Goal: Task Accomplishment & Management: Manage account settings

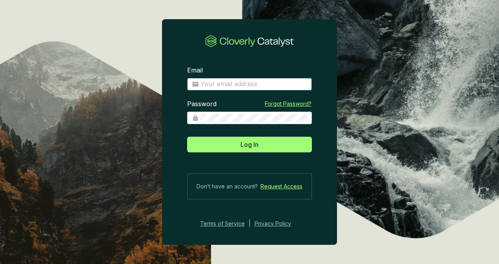
type input "gferraris@climeco.com"
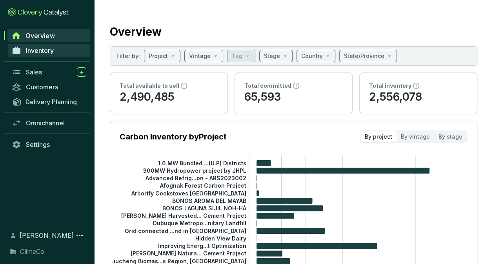
click at [57, 53] on link "Inventory" at bounding box center [49, 50] width 82 height 13
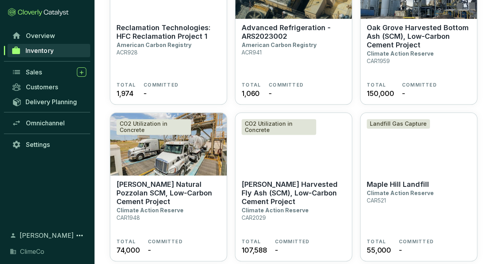
scroll to position [470, 0]
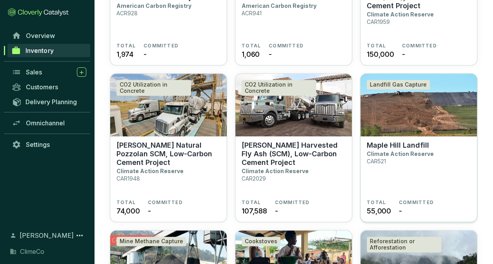
click at [384, 127] on img at bounding box center [418, 105] width 116 height 63
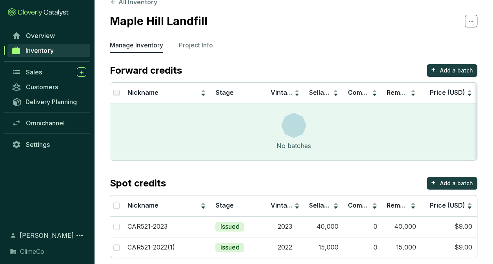
scroll to position [23, 0]
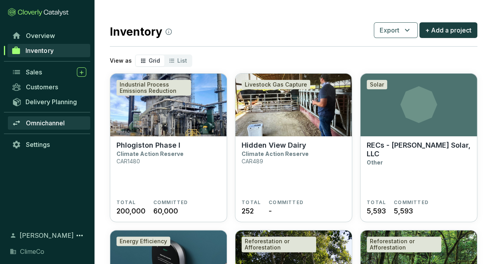
click at [45, 120] on span "Omnichannel" at bounding box center [45, 123] width 39 height 8
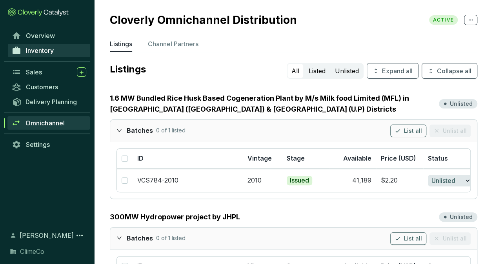
click at [40, 48] on span "Inventory" at bounding box center [40, 51] width 28 height 8
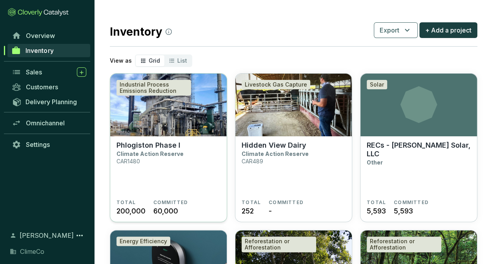
click at [169, 131] on img at bounding box center [168, 105] width 116 height 63
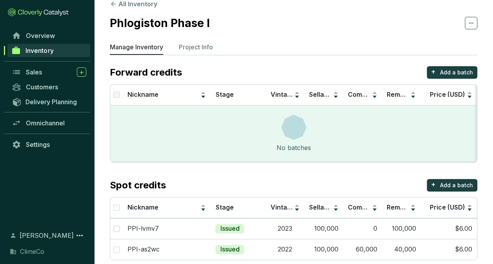
scroll to position [23, 0]
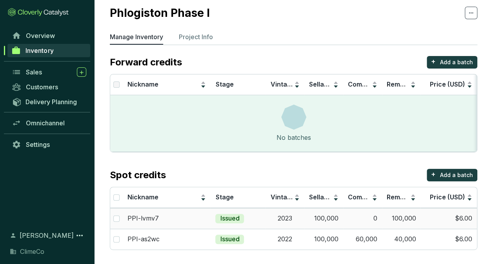
click at [461, 216] on td "$6.00" at bounding box center [448, 218] width 56 height 21
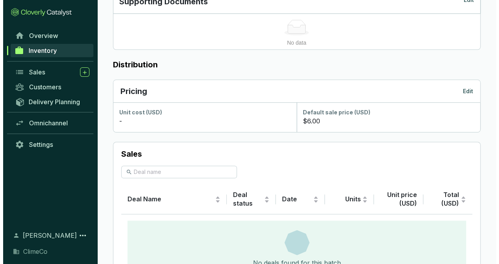
scroll to position [392, 0]
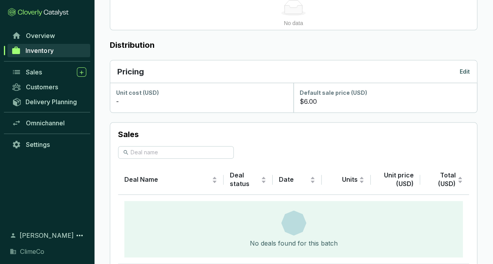
click at [463, 71] on p "Edit" at bounding box center [464, 72] width 10 height 8
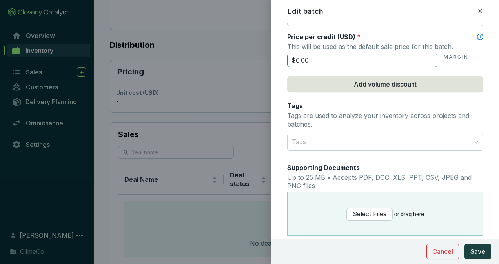
click at [298, 57] on input "$6.00" at bounding box center [362, 60] width 150 height 13
type input "$8.00"
click at [476, 252] on span "Save" at bounding box center [477, 251] width 15 height 9
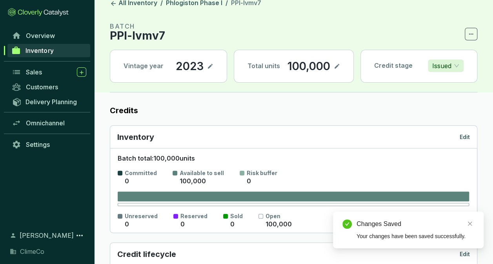
scroll to position [0, 0]
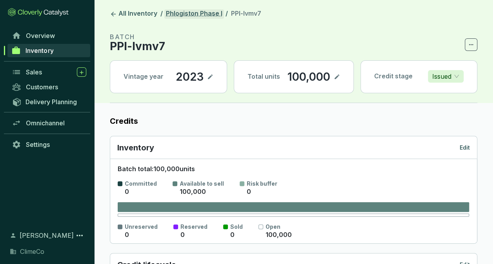
click at [200, 14] on link "Phlogiston Phase I" at bounding box center [194, 13] width 60 height 9
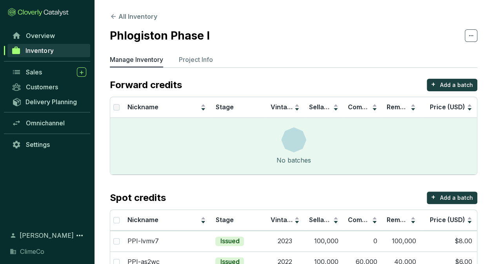
scroll to position [23, 0]
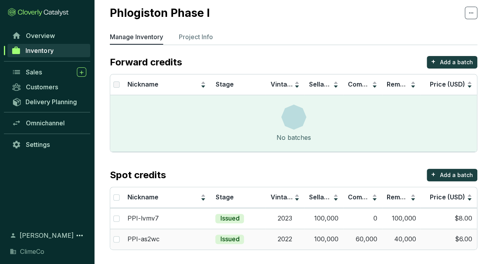
click at [437, 240] on td "$6.00" at bounding box center [448, 239] width 56 height 21
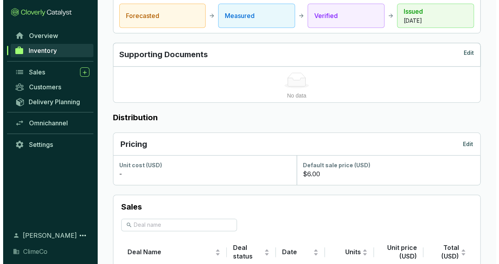
scroll to position [438, 0]
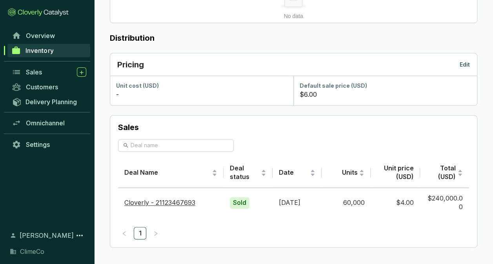
click at [463, 63] on p "Edit" at bounding box center [464, 65] width 10 height 8
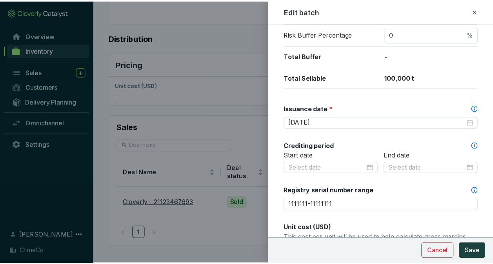
scroll to position [274, 0]
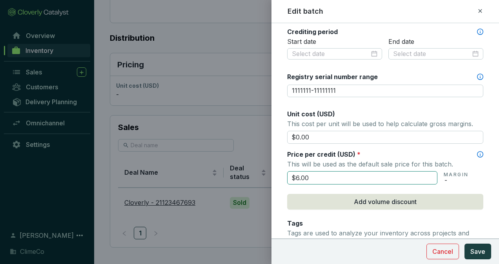
click at [299, 177] on input "$6.00" at bounding box center [362, 177] width 150 height 13
type input "$8.00"
click at [472, 220] on div "Tags Tags are used to analyze your inventory across projects and batches." at bounding box center [385, 233] width 196 height 29
click at [482, 251] on span "Save" at bounding box center [477, 251] width 15 height 9
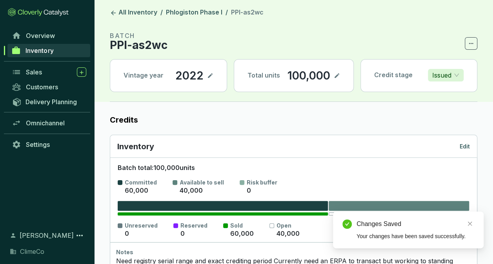
scroll to position [0, 0]
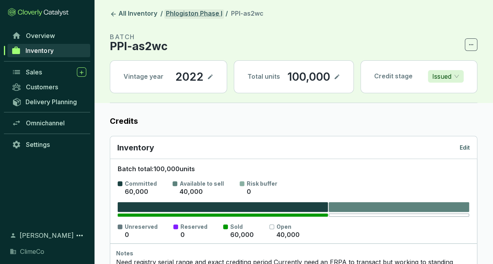
click at [197, 10] on link "Phlogiston Phase I" at bounding box center [194, 13] width 60 height 9
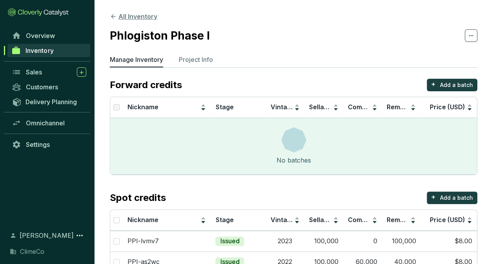
click at [131, 18] on button "All Inventory" at bounding box center [133, 16] width 47 height 9
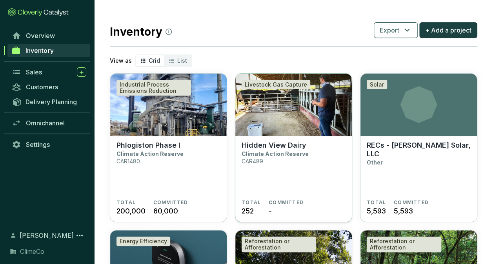
click at [272, 131] on img at bounding box center [293, 105] width 116 height 63
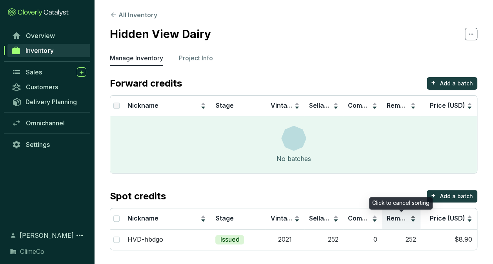
scroll to position [2, 0]
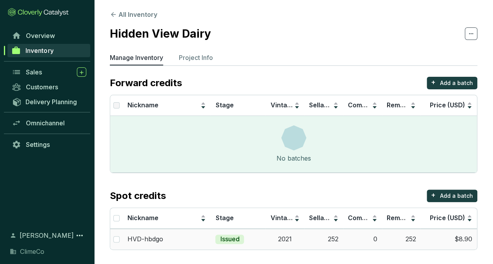
click at [461, 240] on td "$8.90" at bounding box center [448, 239] width 56 height 21
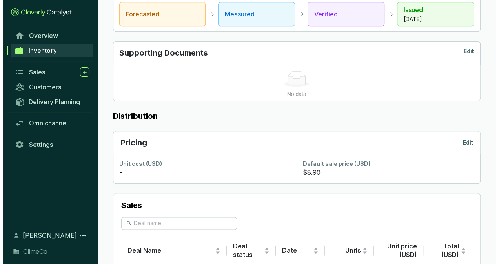
scroll to position [353, 0]
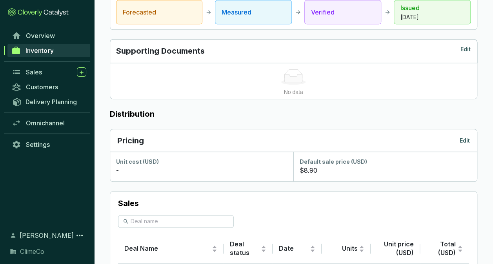
click at [462, 139] on p "Edit" at bounding box center [464, 141] width 10 height 8
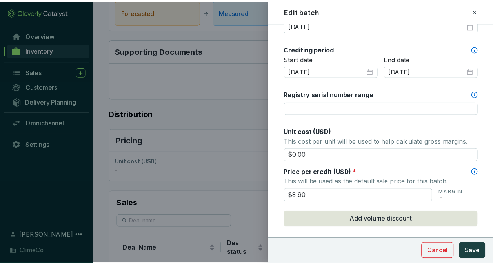
scroll to position [314, 0]
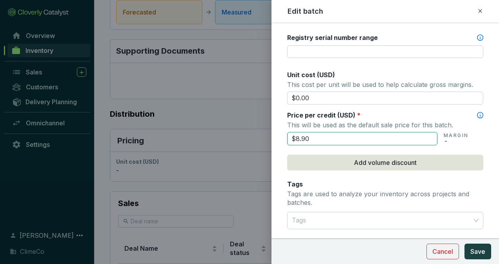
click at [315, 137] on input "$8.90" at bounding box center [362, 138] width 150 height 13
type input "$1"
type input "$9.50"
click at [480, 254] on span "Save" at bounding box center [477, 251] width 15 height 9
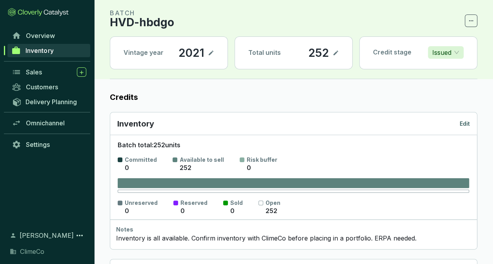
scroll to position [0, 0]
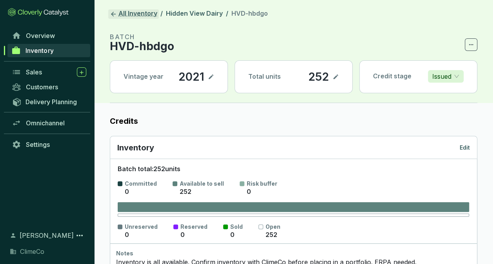
click at [136, 14] on link "All Inventory" at bounding box center [133, 13] width 51 height 9
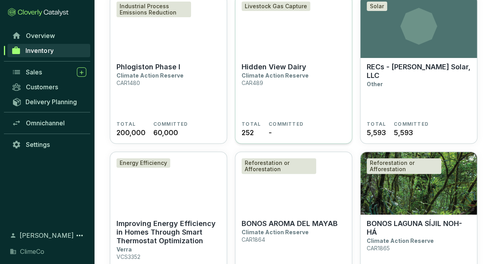
scroll to position [118, 0]
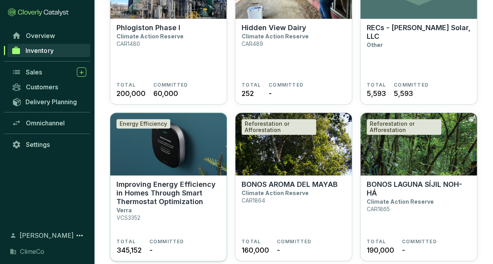
click at [178, 189] on p "Improving Energy Efficiency in Homes Through Smart Thermostat Optimization" at bounding box center [168, 193] width 104 height 26
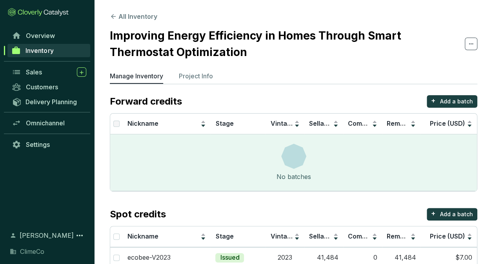
scroll to position [60, 0]
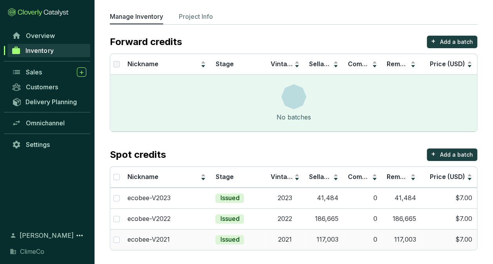
click at [458, 234] on td "$7.00" at bounding box center [448, 239] width 56 height 21
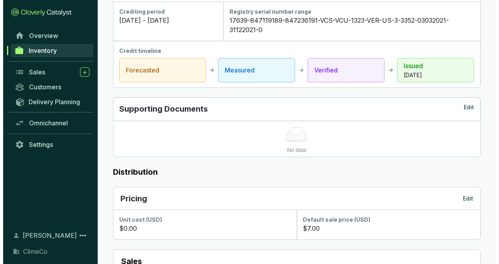
scroll to position [426, 0]
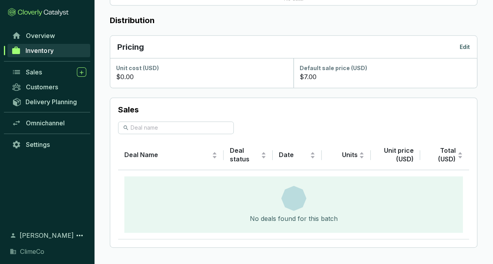
click at [462, 47] on p "Edit" at bounding box center [464, 47] width 10 height 8
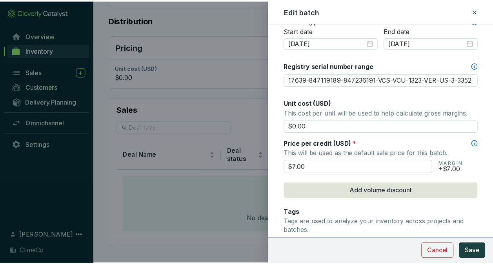
scroll to position [353, 0]
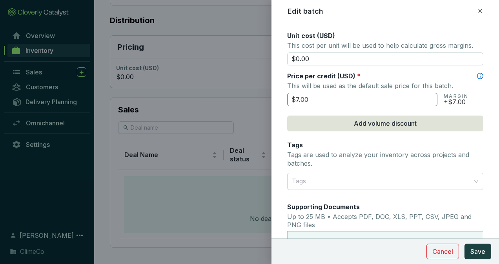
click at [347, 95] on input "$7.00" at bounding box center [362, 99] width 150 height 13
type input "$7.50"
click at [473, 251] on span "Save" at bounding box center [477, 251] width 15 height 9
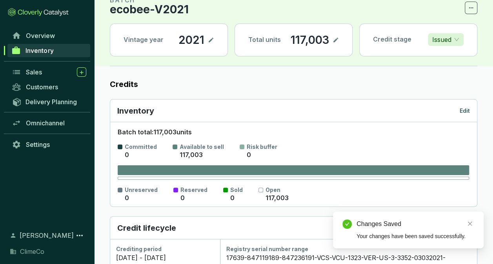
scroll to position [0, 0]
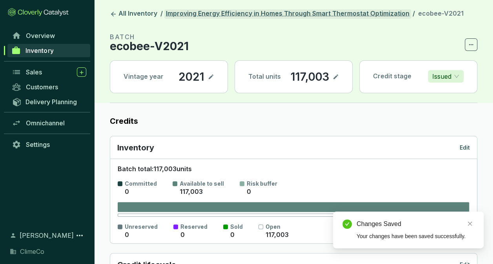
click at [359, 14] on link "Improving Energy Efficiency in Homes Through Smart Thermostat Optimization" at bounding box center [287, 13] width 247 height 9
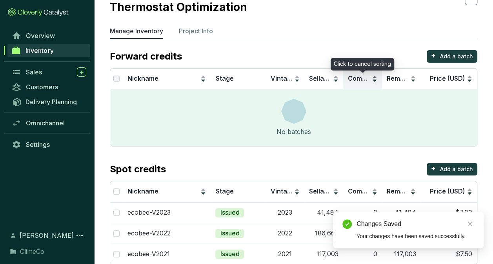
scroll to position [60, 0]
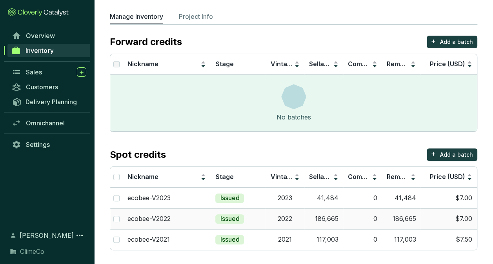
click at [458, 214] on td "$7.00" at bounding box center [448, 219] width 56 height 21
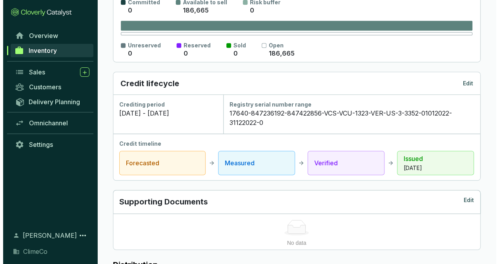
scroll to position [235, 0]
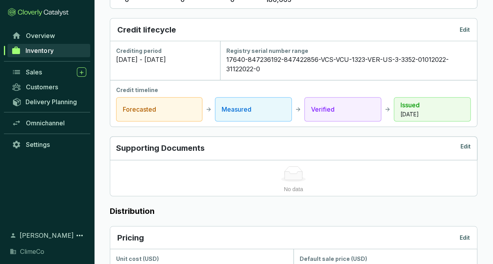
click at [462, 234] on p "Edit" at bounding box center [464, 238] width 10 height 8
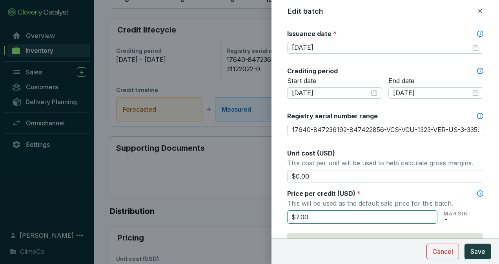
click at [323, 212] on input "$7.00" at bounding box center [362, 217] width 150 height 13
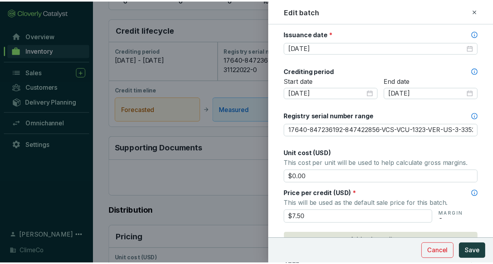
scroll to position [314, 0]
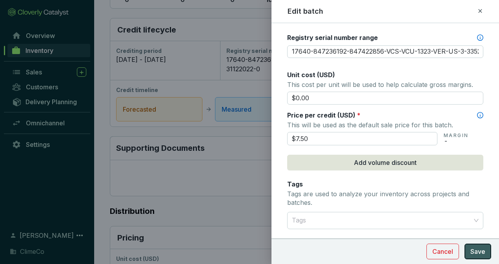
type input "$7.50"
click at [480, 249] on span "Save" at bounding box center [477, 251] width 15 height 9
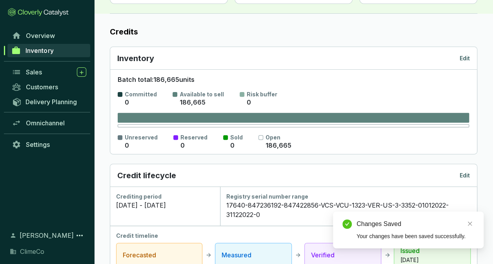
scroll to position [0, 0]
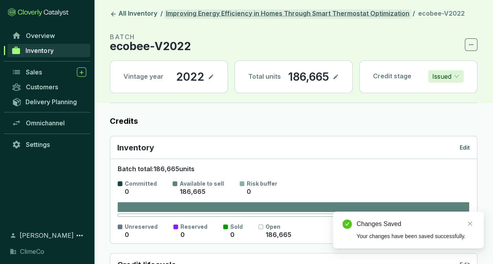
click at [244, 16] on link "Improving Energy Efficiency in Homes Through Smart Thermostat Optimization" at bounding box center [287, 13] width 247 height 9
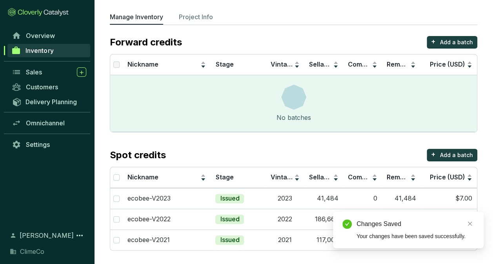
scroll to position [60, 0]
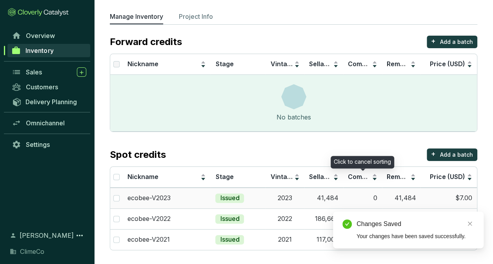
click at [359, 193] on td "0" at bounding box center [362, 198] width 39 height 21
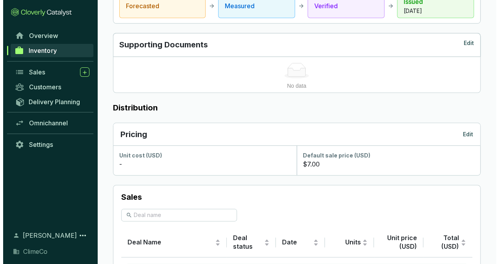
scroll to position [392, 0]
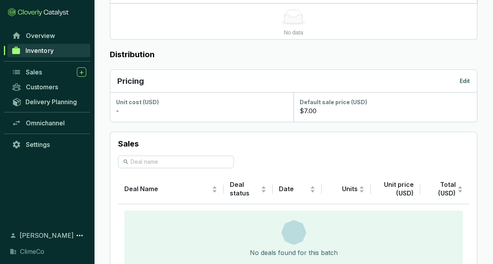
click at [466, 73] on div "Pricing Edit" at bounding box center [293, 81] width 367 height 23
click at [464, 78] on p "Edit" at bounding box center [464, 81] width 10 height 8
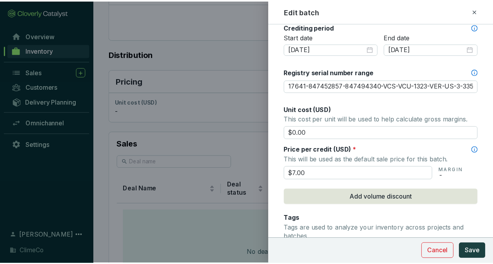
scroll to position [314, 0]
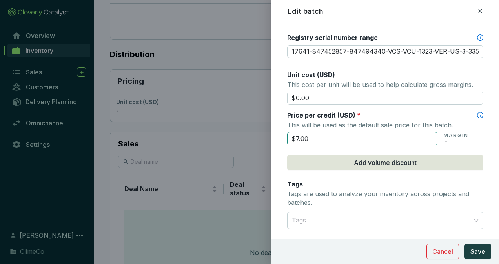
click at [315, 138] on input "$7.00" at bounding box center [362, 138] width 150 height 13
type input "$7.50"
click at [473, 251] on span "Save" at bounding box center [477, 251] width 15 height 9
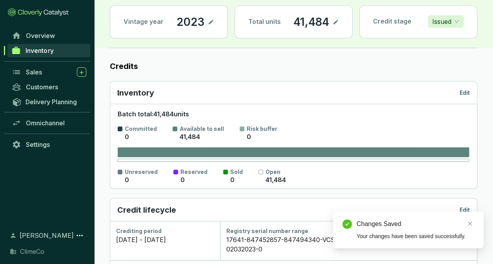
scroll to position [0, 0]
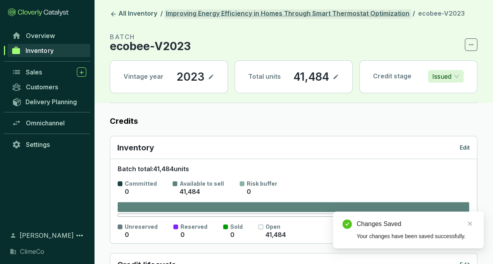
click at [270, 16] on link "Improving Energy Efficiency in Homes Through Smart Thermostat Optimization" at bounding box center [287, 13] width 247 height 9
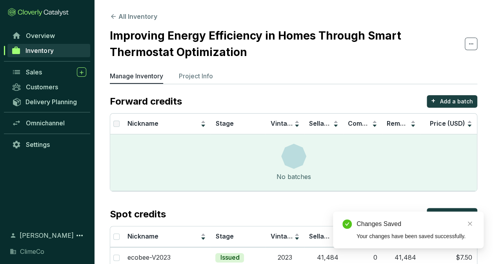
scroll to position [60, 0]
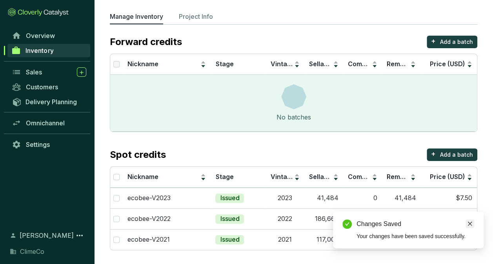
click at [470, 223] on icon "close" at bounding box center [470, 224] width 4 height 4
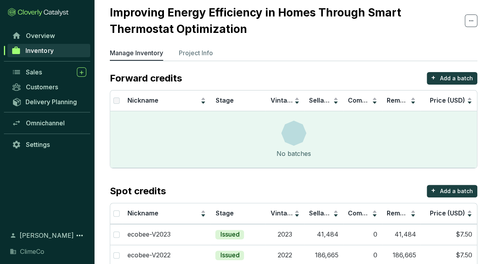
scroll to position [0, 0]
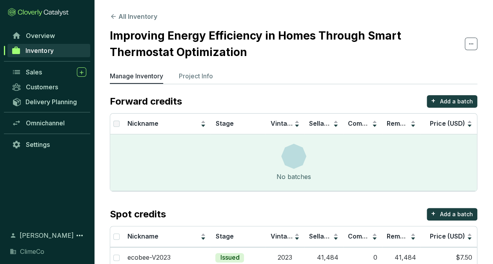
click at [143, 22] on section "All Inventory Improving Energy Efficiency in Homes Through Smart Thermostat Opt…" at bounding box center [293, 163] width 399 height 326
click at [144, 15] on button "All Inventory" at bounding box center [133, 16] width 47 height 9
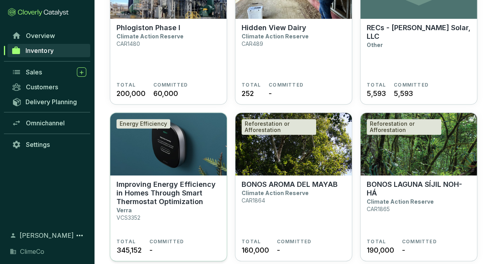
scroll to position [196, 0]
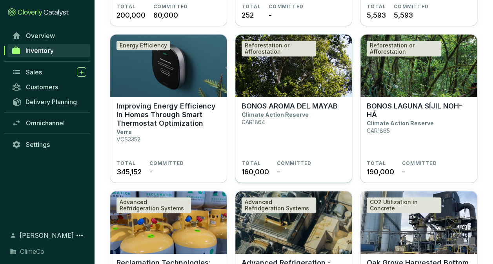
click at [277, 112] on p "Climate Action Reserve" at bounding box center [275, 114] width 67 height 7
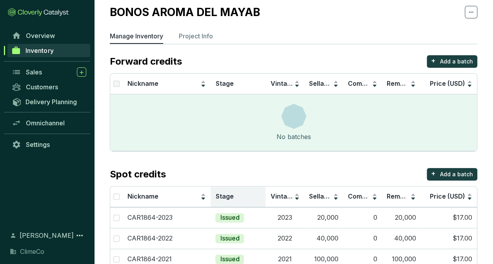
scroll to position [43, 0]
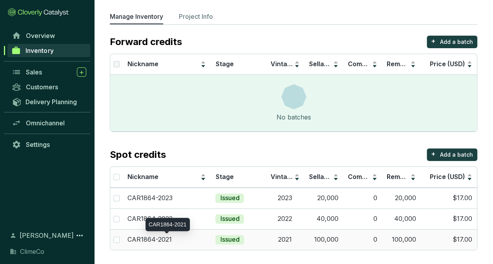
click at [185, 237] on div "CAR1864-2021" at bounding box center [166, 240] width 78 height 9
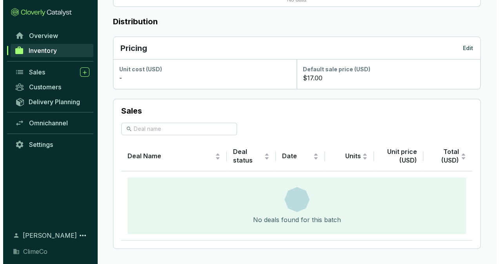
scroll to position [417, 0]
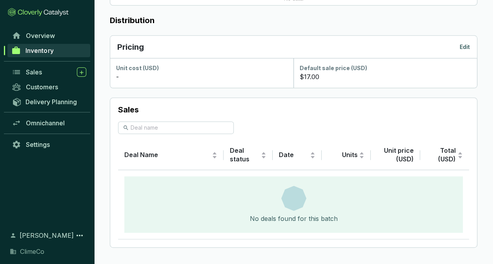
click at [461, 39] on div "Pricing Edit" at bounding box center [293, 47] width 367 height 23
click at [462, 45] on p "Edit" at bounding box center [464, 47] width 10 height 8
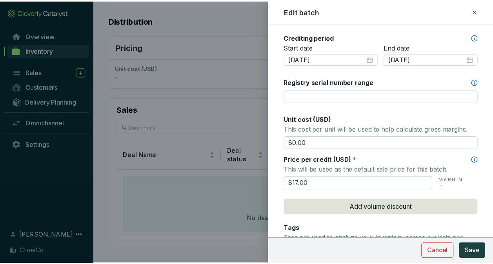
scroll to position [274, 0]
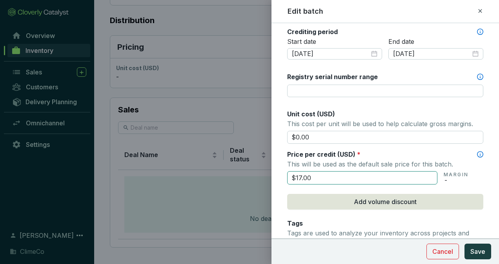
click at [300, 174] on input "$17.00" at bounding box center [362, 177] width 150 height 13
type input "$18.00"
click at [474, 250] on span "Save" at bounding box center [477, 251] width 15 height 9
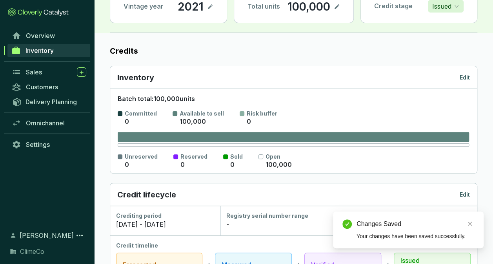
scroll to position [0, 0]
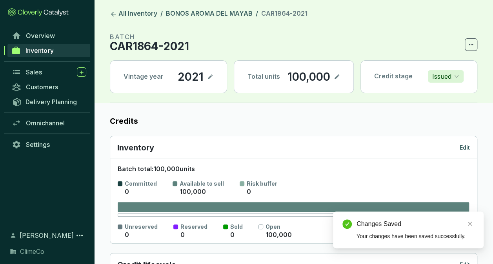
click at [337, 77] on icon at bounding box center [337, 76] width 6 height 9
click at [300, 74] on div "100,000" at bounding box center [304, 76] width 47 height 13
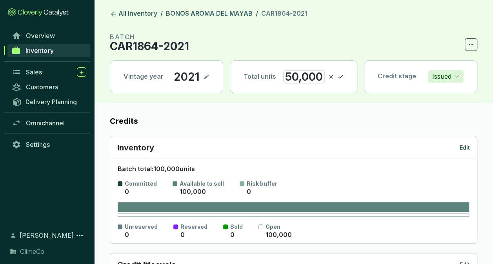
click at [340, 76] on icon at bounding box center [340, 76] width 6 height 9
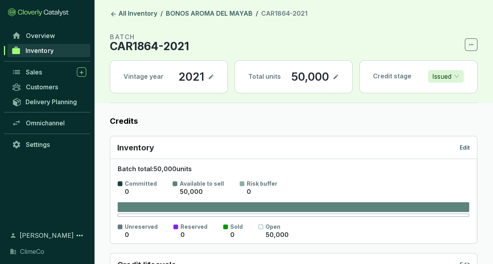
click at [336, 78] on icon at bounding box center [335, 76] width 6 height 9
click at [293, 74] on div "50,000" at bounding box center [304, 76] width 42 height 13
click at [339, 77] on icon at bounding box center [340, 76] width 6 height 9
click at [235, 15] on link "BONOS AROMA DEL MAYAB" at bounding box center [209, 13] width 90 height 9
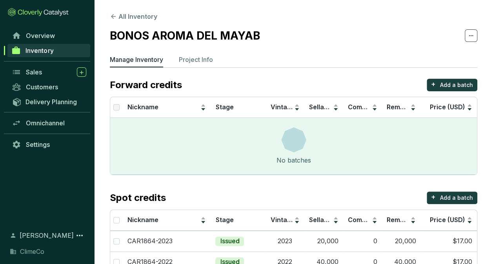
scroll to position [43, 0]
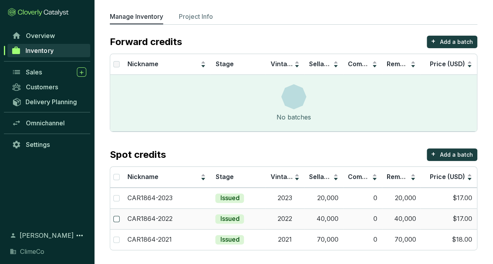
click at [115, 218] on input "checkbox" at bounding box center [116, 219] width 6 height 6
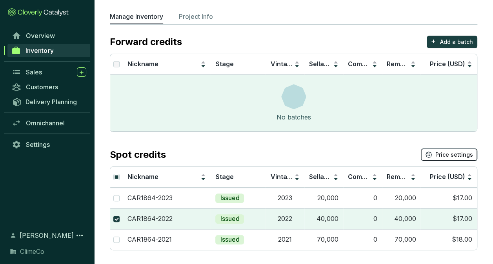
click at [436, 154] on button "Price settings" at bounding box center [449, 155] width 56 height 13
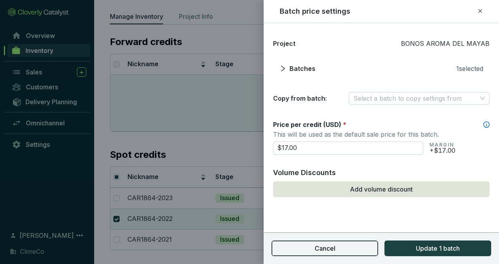
click at [330, 249] on span "Cancel" at bounding box center [324, 248] width 21 height 9
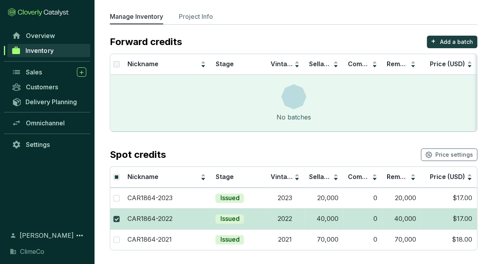
click at [114, 218] on input "checkbox" at bounding box center [116, 219] width 6 height 6
checkbox input "false"
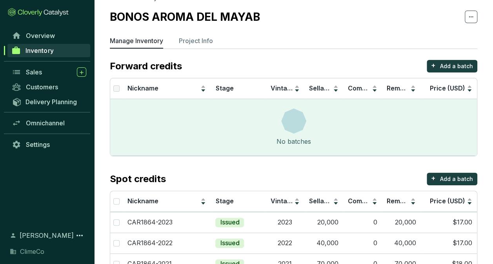
scroll to position [0, 0]
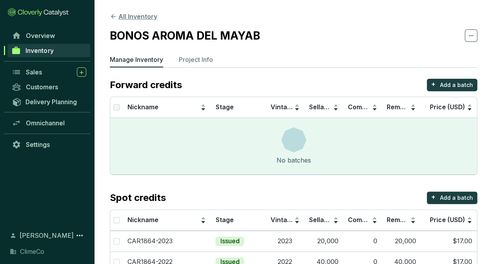
click at [138, 16] on button "All Inventory" at bounding box center [133, 16] width 47 height 9
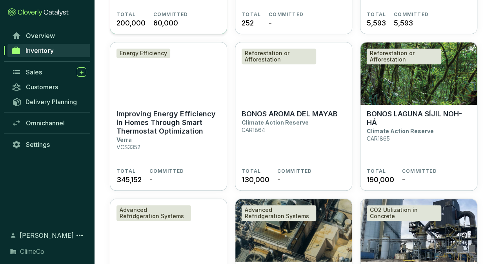
scroll to position [196, 0]
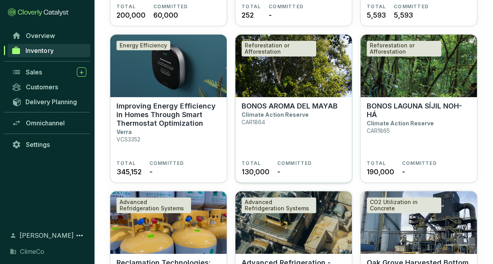
click at [271, 109] on p "BONOS AROMA DEL MAYAB" at bounding box center [290, 106] width 96 height 9
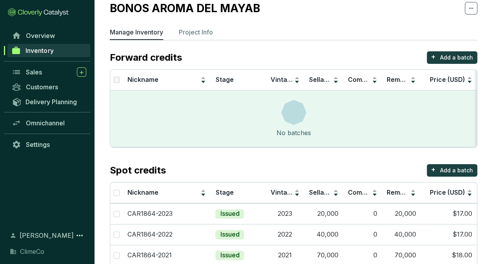
scroll to position [43, 0]
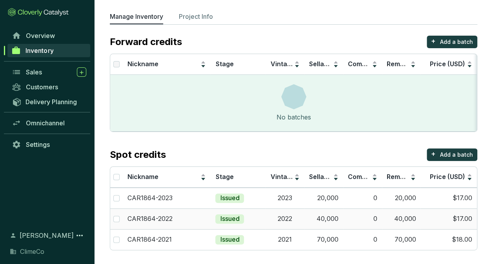
click at [303, 214] on td "2022" at bounding box center [284, 219] width 39 height 21
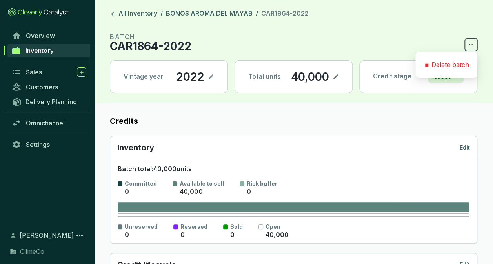
click at [471, 45] on icon at bounding box center [471, 44] width 6 height 9
click at [336, 77] on icon at bounding box center [335, 76] width 5 height 5
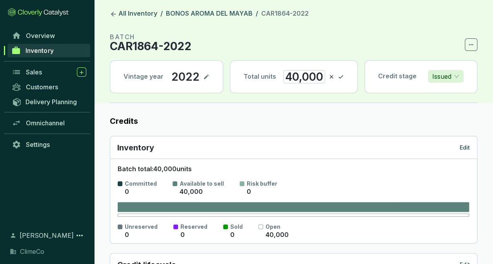
click at [316, 79] on div "40,000" at bounding box center [304, 76] width 42 height 13
click at [316, 78] on div "40,000" at bounding box center [304, 76] width 42 height 13
click at [336, 76] on icon at bounding box center [335, 77] width 5 height 4
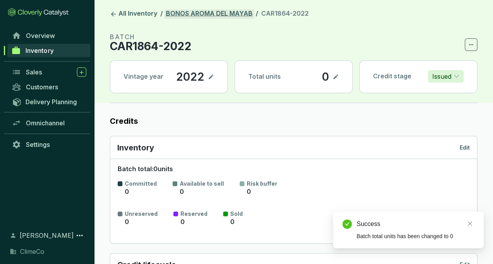
click at [206, 15] on link "BONOS AROMA DEL MAYAB" at bounding box center [209, 13] width 90 height 9
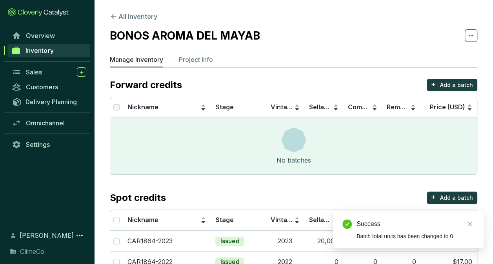
scroll to position [43, 0]
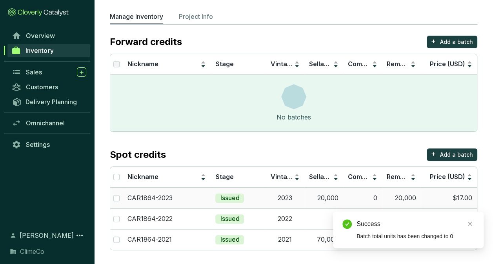
click at [260, 198] on td "Issued" at bounding box center [238, 198] width 55 height 21
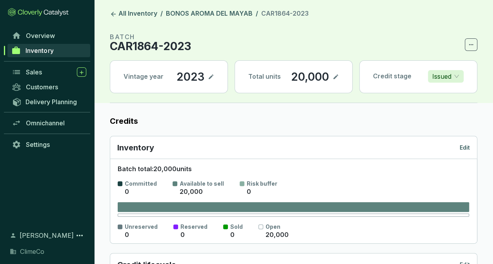
click at [333, 76] on icon at bounding box center [335, 76] width 6 height 9
click at [314, 77] on div "20,000" at bounding box center [304, 76] width 42 height 13
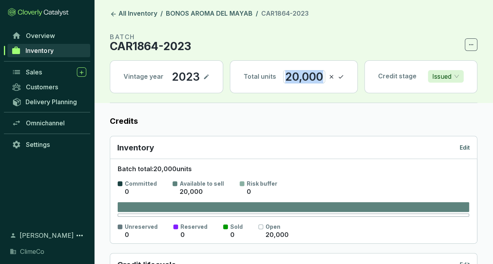
click at [314, 77] on div "20,000" at bounding box center [304, 76] width 42 height 13
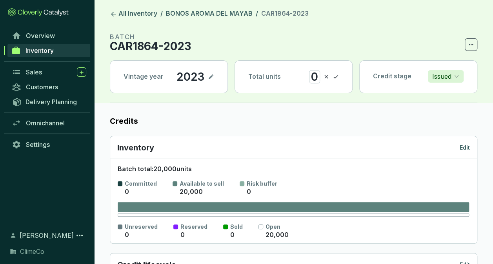
click at [335, 75] on icon at bounding box center [335, 76] width 6 height 9
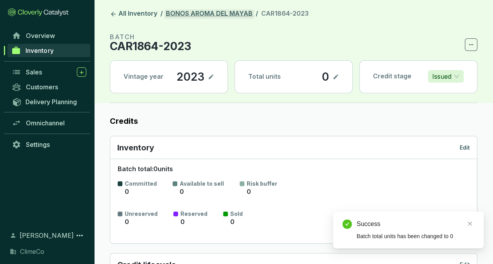
click at [227, 14] on link "BONOS AROMA DEL MAYAB" at bounding box center [209, 13] width 90 height 9
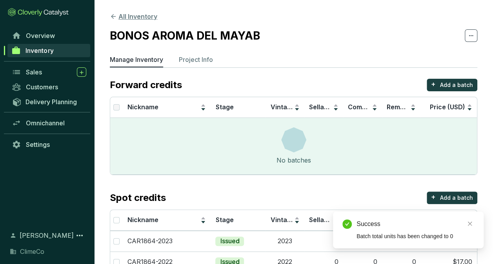
click at [143, 16] on button "All Inventory" at bounding box center [133, 16] width 47 height 9
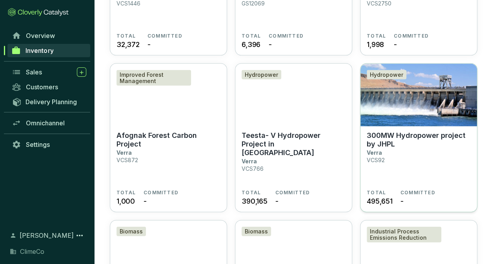
scroll to position [637, 0]
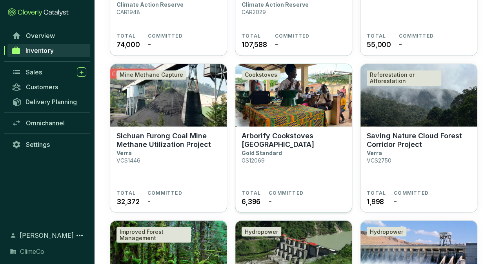
click at [291, 145] on section "Arborify Cookstoves Togo Gold Standard GS12069" at bounding box center [294, 160] width 104 height 58
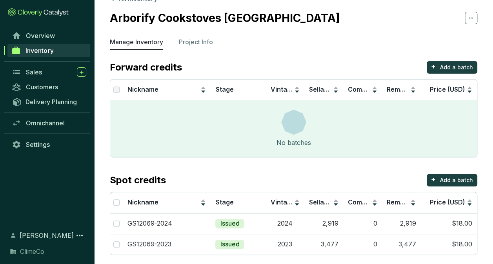
scroll to position [23, 0]
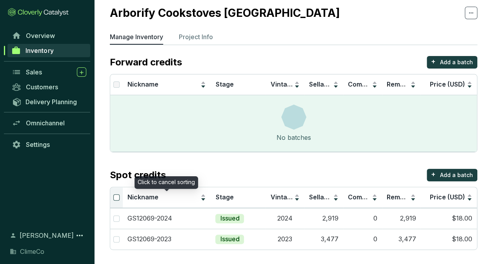
click at [118, 194] on input "Select all" at bounding box center [116, 197] width 6 height 6
checkbox input "true"
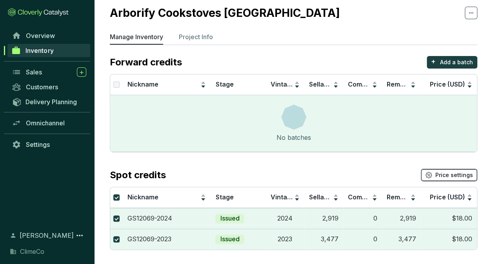
click at [432, 176] on icon "button" at bounding box center [428, 175] width 7 height 7
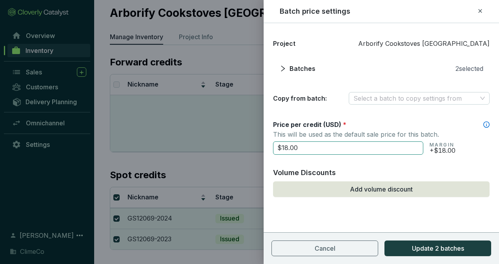
click at [286, 149] on input "$18.00" at bounding box center [348, 148] width 150 height 13
type input "$25.25"
click at [374, 205] on div "Project Arborify Cookstoves Togo Batches 2 selected Copy from batch: Select a b…" at bounding box center [380, 137] width 235 height 209
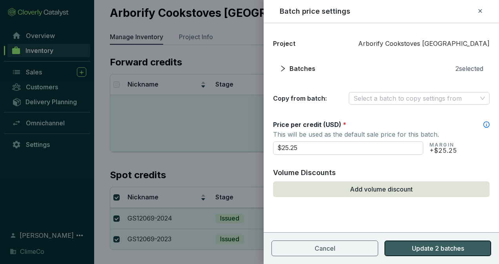
click at [427, 247] on span "Update 2 batches" at bounding box center [438, 248] width 52 height 9
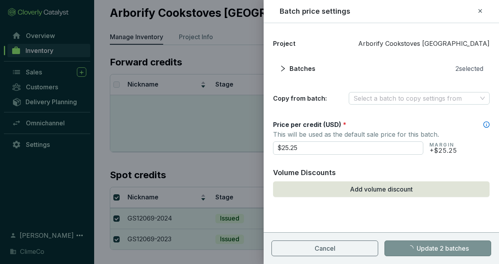
checkbox input "false"
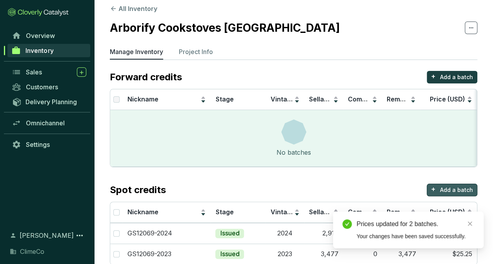
scroll to position [0, 0]
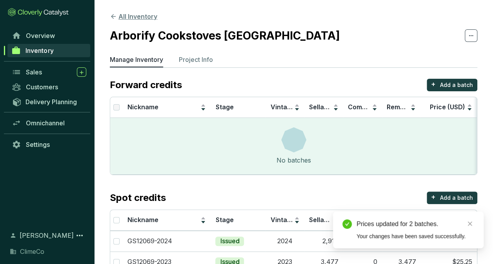
click at [145, 20] on button "All Inventory" at bounding box center [133, 16] width 47 height 9
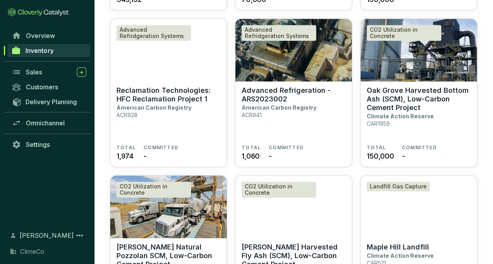
scroll to position [353, 0]
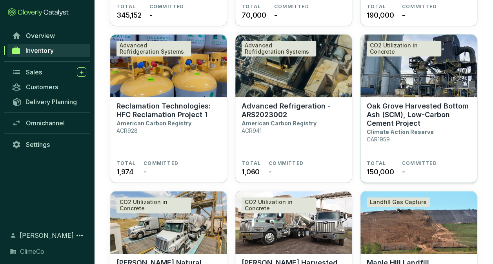
click at [403, 104] on p "Oak Grove Harvested Bottom Ash (SCM), Low-Carbon Cement Project" at bounding box center [419, 115] width 104 height 26
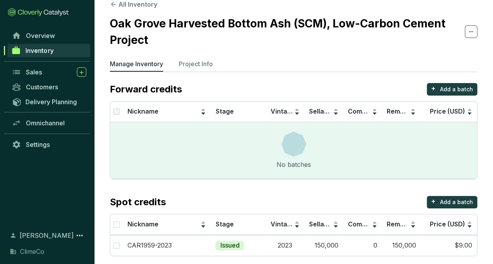
scroll to position [18, 0]
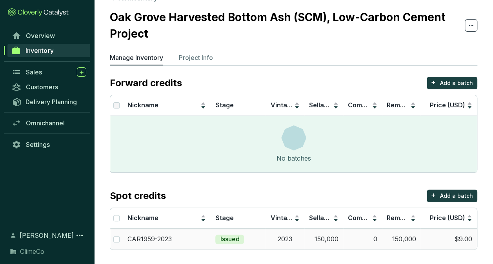
click at [262, 235] on td "Issued" at bounding box center [238, 239] width 55 height 21
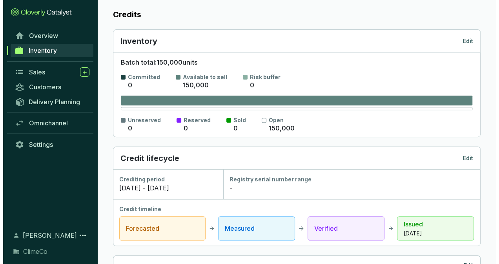
scroll to position [274, 0]
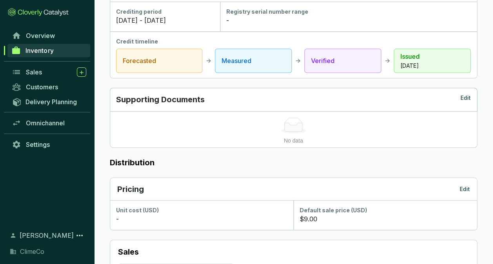
click at [463, 187] on p "Edit" at bounding box center [464, 189] width 10 height 8
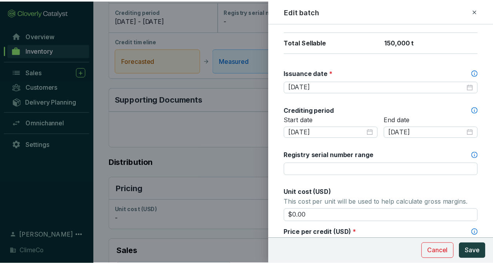
scroll to position [235, 0]
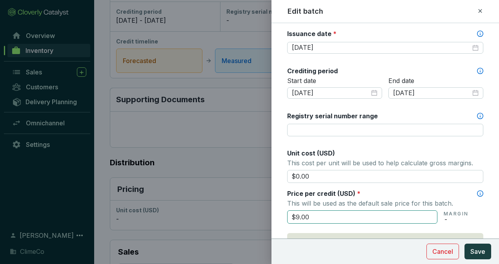
click at [298, 214] on input "$9.00" at bounding box center [362, 217] width 150 height 13
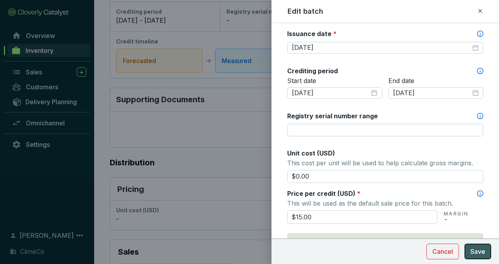
type input "$15.00"
click at [475, 252] on span "Save" at bounding box center [477, 251] width 15 height 9
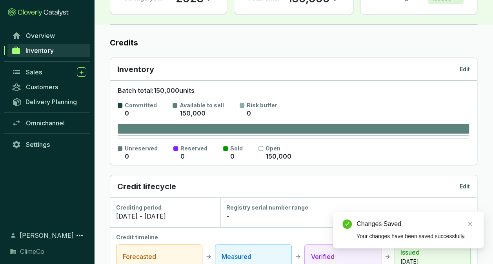
scroll to position [0, 0]
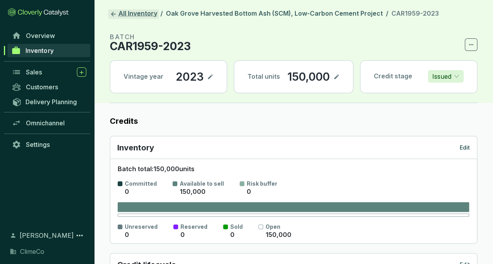
click at [145, 13] on link "All Inventory" at bounding box center [133, 13] width 51 height 9
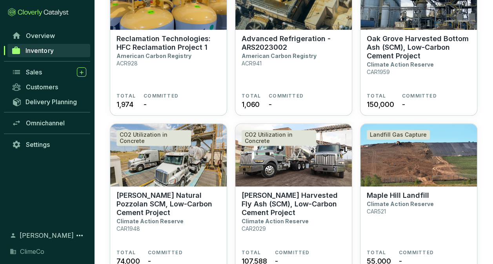
scroll to position [470, 0]
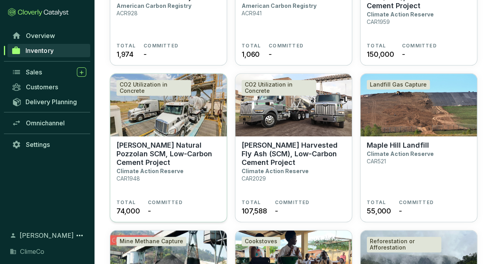
click at [166, 143] on p "[PERSON_NAME] Natural Pozzolan SCM, Low-Carbon Cement Project" at bounding box center [168, 154] width 104 height 26
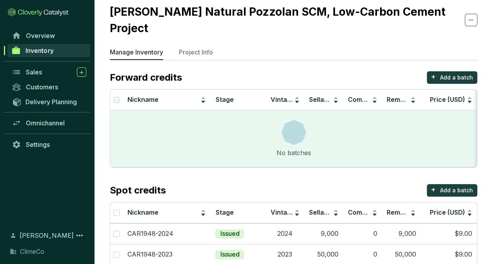
scroll to position [43, 0]
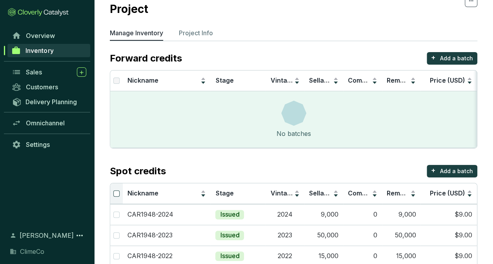
click at [115, 191] on input "Select all" at bounding box center [116, 194] width 6 height 6
checkbox input "true"
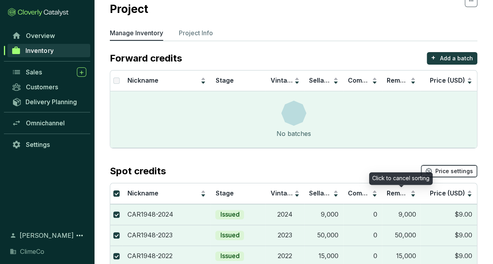
click at [439, 167] on span "Price settings" at bounding box center [454, 171] width 38 height 8
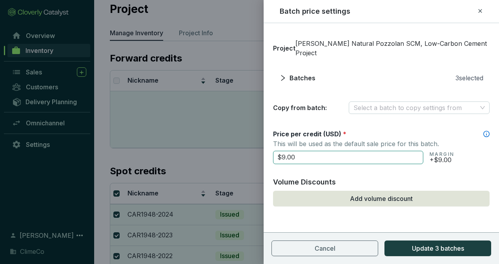
click at [284, 151] on input "$9.00" at bounding box center [348, 157] width 150 height 13
type input "$15.15"
click at [465, 149] on section "$15.15 MARGIN +$15.15" at bounding box center [381, 156] width 216 height 15
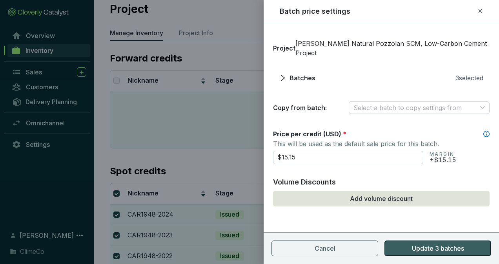
click at [441, 247] on span "Update 3 batches" at bounding box center [438, 248] width 52 height 9
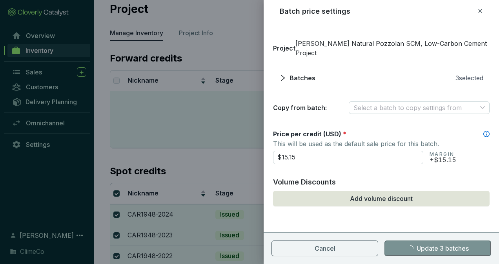
checkbox input "false"
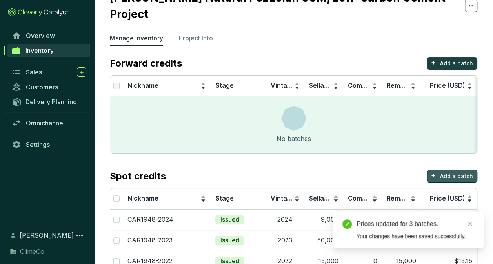
scroll to position [0, 0]
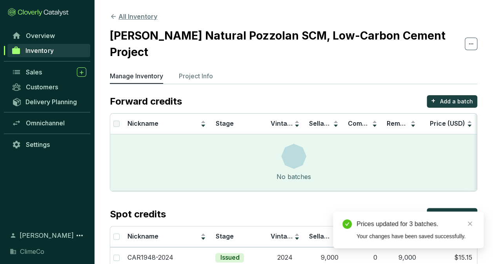
click at [145, 19] on button "All Inventory" at bounding box center [133, 16] width 47 height 9
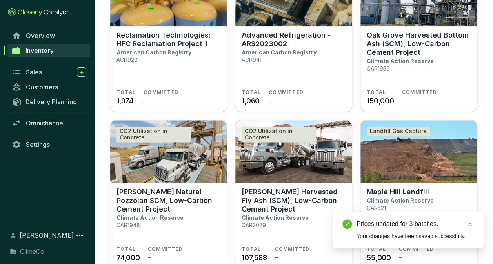
scroll to position [431, 0]
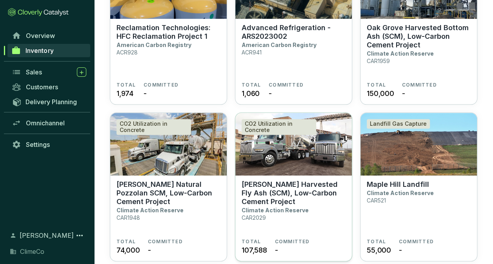
click at [255, 189] on p "[PERSON_NAME] Harvested Fly Ash (SCM), Low-Carbon Cement Project" at bounding box center [294, 193] width 104 height 26
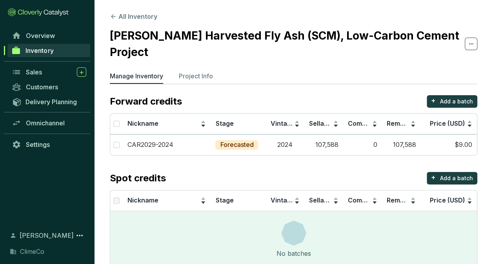
scroll to position [2, 0]
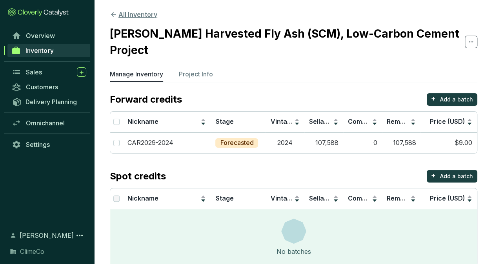
click at [141, 17] on button "All Inventory" at bounding box center [133, 14] width 47 height 9
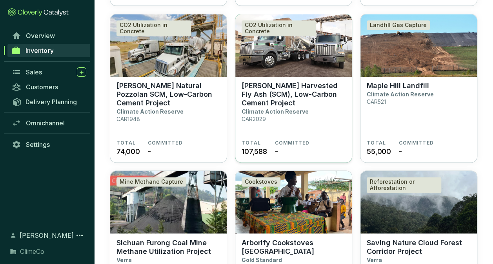
scroll to position [549, 0]
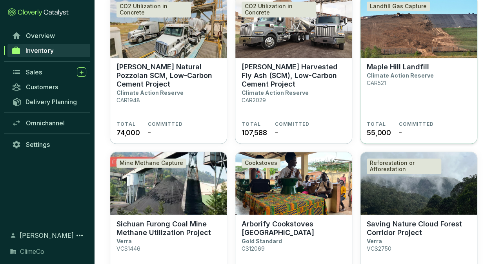
click at [375, 70] on p "Maple Hill Landfill" at bounding box center [398, 67] width 62 height 9
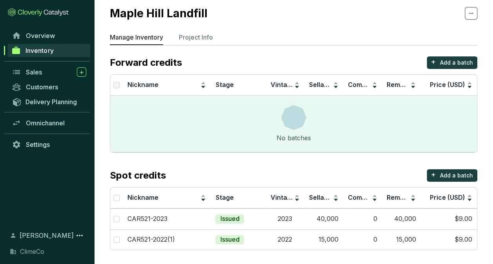
scroll to position [23, 0]
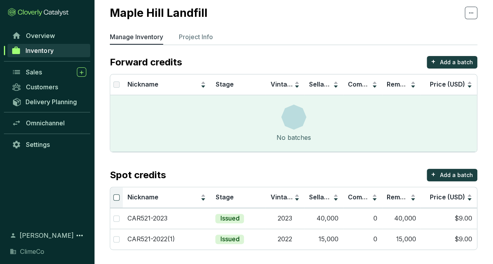
click at [118, 198] on input "Select all" at bounding box center [116, 197] width 6 height 6
checkbox input "true"
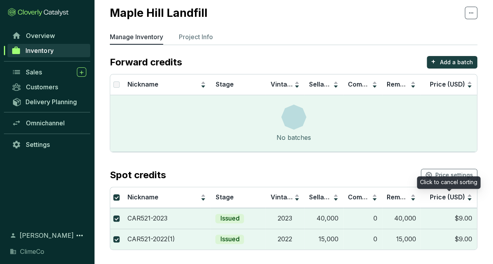
click at [443, 177] on div "Click to cancel sorting" at bounding box center [449, 182] width 64 height 13
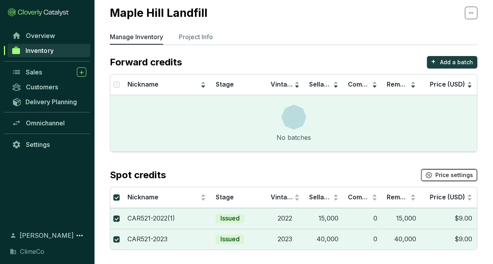
click at [446, 173] on span "Price settings" at bounding box center [454, 175] width 38 height 8
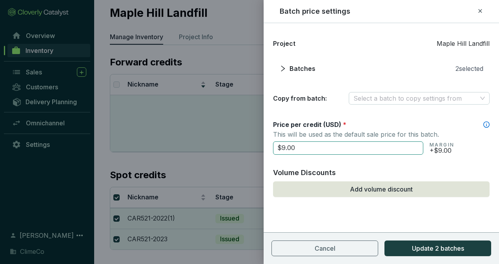
click at [332, 147] on input "$9.00" at bounding box center [348, 148] width 150 height 13
type input "$9"
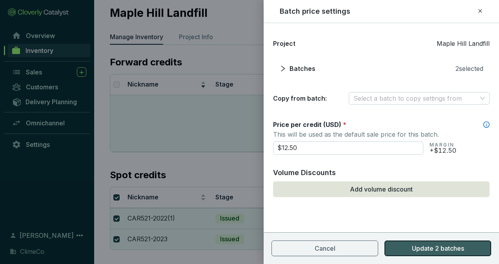
type input "$12.50"
click at [407, 249] on button "Update 2 batches" at bounding box center [437, 249] width 107 height 16
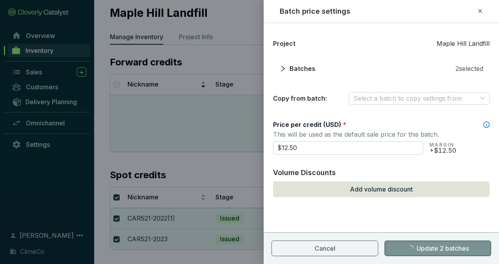
checkbox input "false"
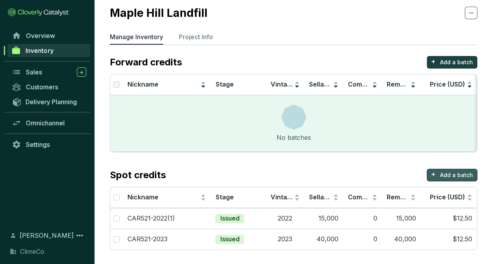
scroll to position [0, 0]
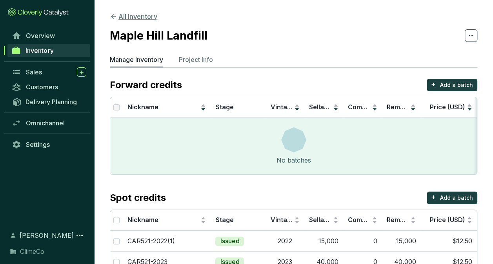
click at [142, 20] on button "All Inventory" at bounding box center [133, 16] width 47 height 9
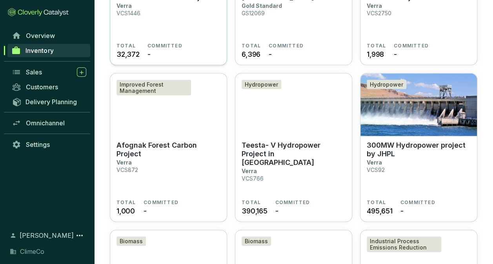
scroll to position [823, 0]
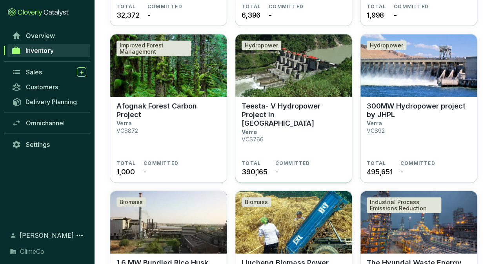
click at [284, 104] on p "Teesta- V Hydropower Project in [GEOGRAPHIC_DATA]" at bounding box center [294, 115] width 104 height 26
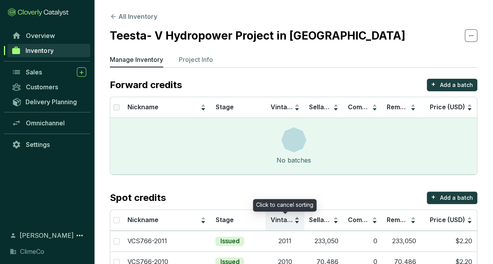
scroll to position [43, 0]
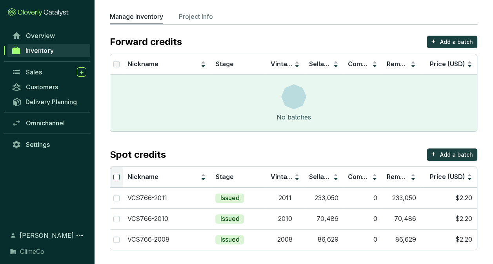
click at [118, 177] on input "Select all" at bounding box center [116, 177] width 6 height 6
checkbox input "true"
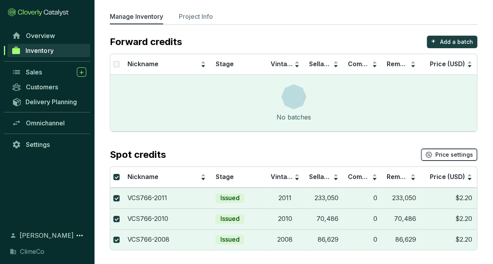
click at [445, 152] on span "Price settings" at bounding box center [454, 155] width 38 height 8
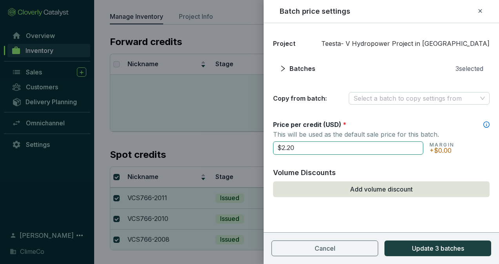
click at [303, 145] on input "$2.20" at bounding box center [348, 148] width 150 height 13
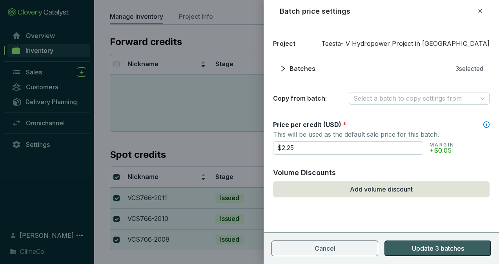
type input "$2.25"
click at [412, 251] on span "Update 3 batches" at bounding box center [438, 248] width 52 height 9
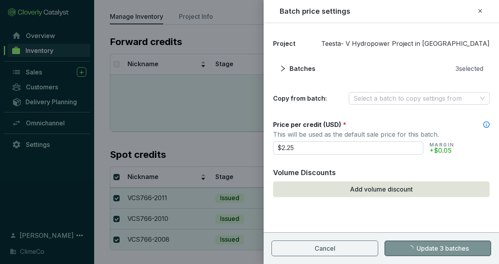
checkbox input "false"
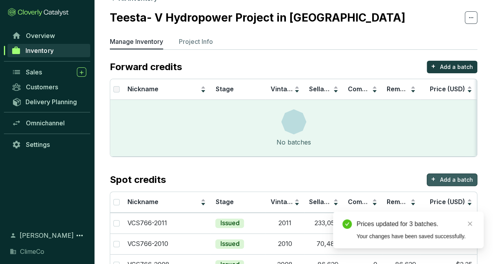
scroll to position [0, 0]
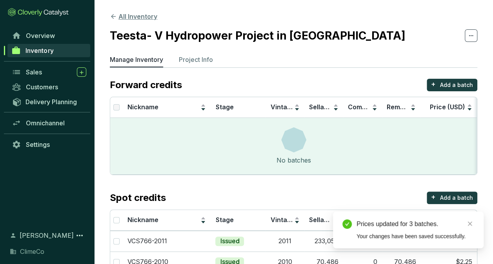
click at [143, 17] on button "All Inventory" at bounding box center [133, 16] width 47 height 9
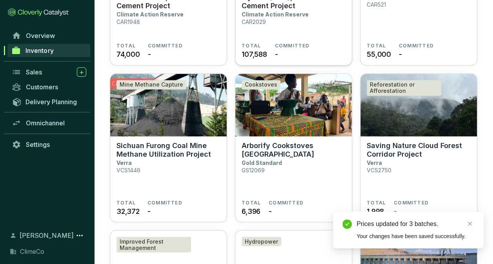
scroll to position [784, 0]
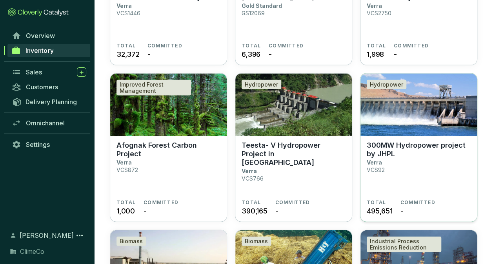
click at [389, 150] on p "300MW Hydropower project by JHPL" at bounding box center [419, 149] width 104 height 17
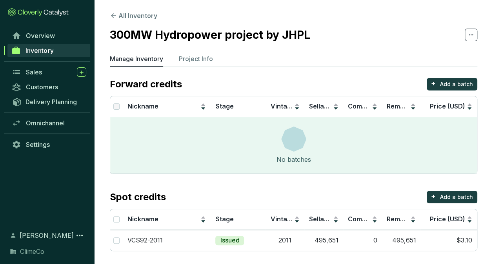
scroll to position [2, 0]
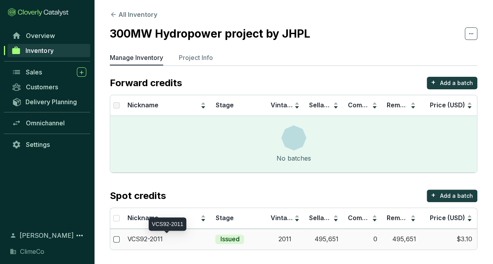
click at [114, 238] on input "checkbox" at bounding box center [116, 239] width 6 height 6
checkbox input "true"
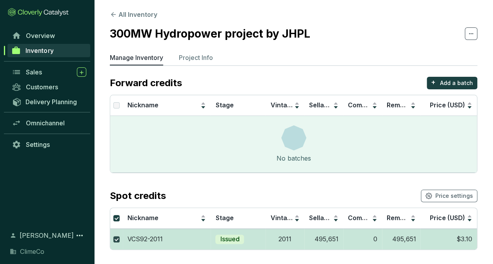
checkbox input "true"
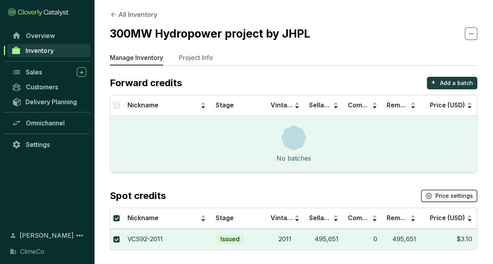
click at [445, 200] on button "Price settings" at bounding box center [449, 196] width 56 height 13
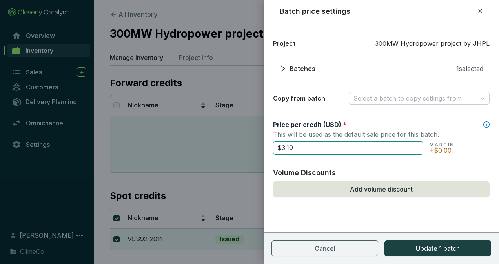
click at [303, 152] on input "$3.10" at bounding box center [348, 148] width 150 height 13
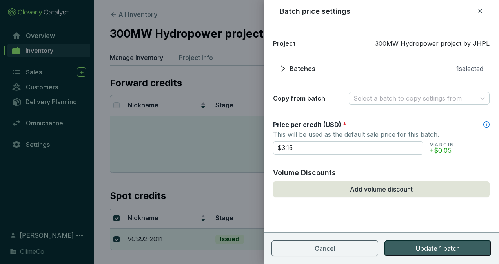
type input "$3.15"
click at [429, 254] on button "Update 1 batch" at bounding box center [437, 249] width 107 height 16
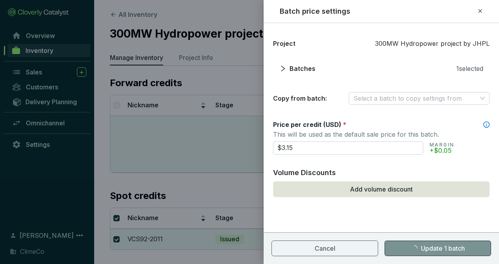
checkbox input "false"
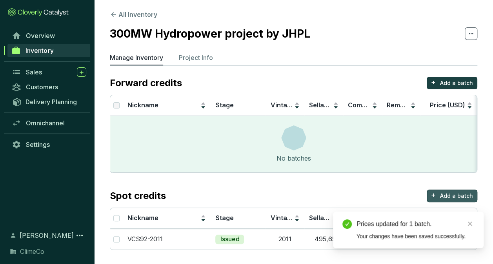
scroll to position [0, 0]
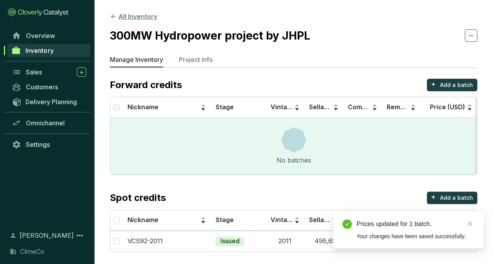
click at [148, 17] on button "All Inventory" at bounding box center [133, 16] width 47 height 9
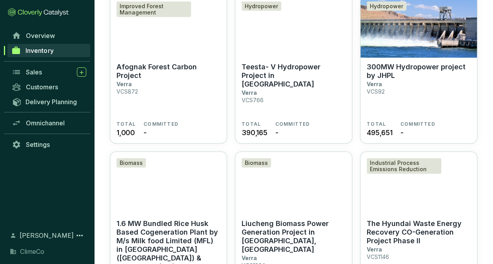
scroll to position [902, 0]
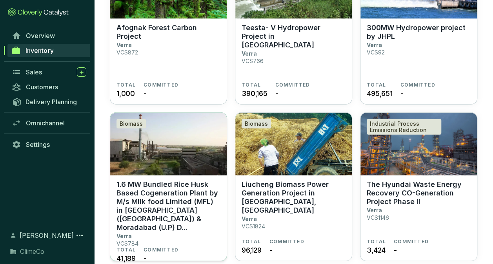
click at [180, 183] on p "1.6 MW Bundled Rice Husk Based Cogeneration Plant by M/s Milk food Limited (MFL…" at bounding box center [168, 206] width 104 height 52
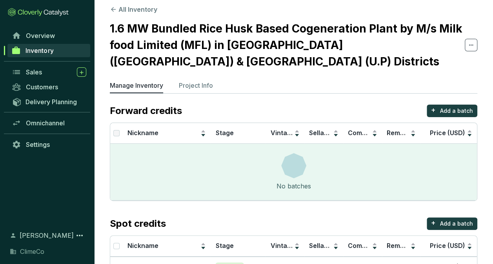
scroll to position [18, 0]
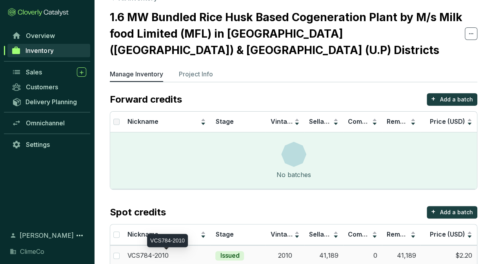
click at [143, 252] on p "VCS784-2010" at bounding box center [147, 256] width 41 height 9
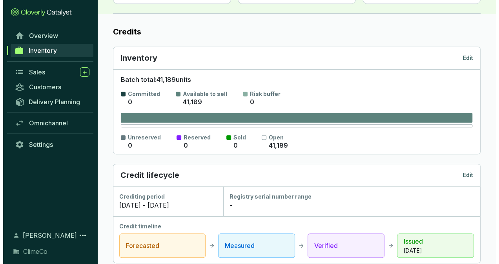
scroll to position [274, 0]
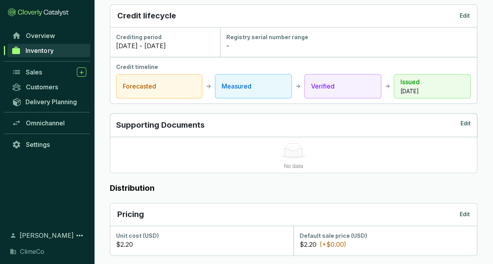
click at [463, 215] on p "Edit" at bounding box center [464, 215] width 10 height 8
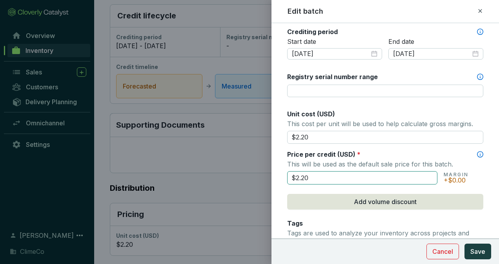
click at [318, 171] on input "$2.20" at bounding box center [362, 177] width 150 height 13
type input "$2.25"
click at [475, 251] on span "Save" at bounding box center [477, 251] width 15 height 9
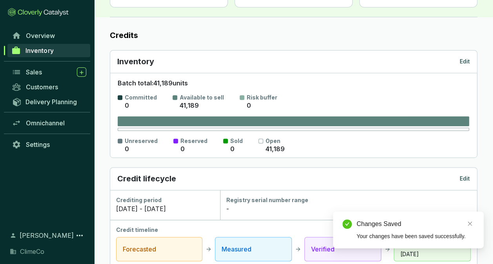
scroll to position [0, 0]
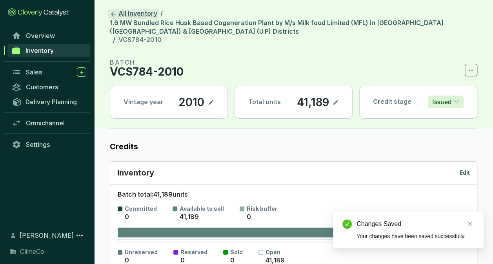
click at [142, 15] on link "All Inventory" at bounding box center [133, 13] width 51 height 9
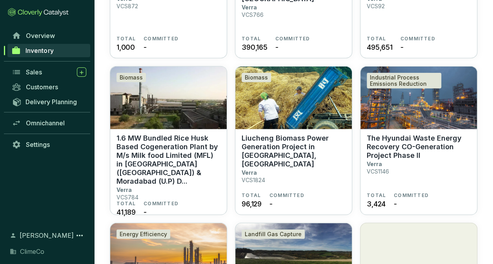
scroll to position [980, 0]
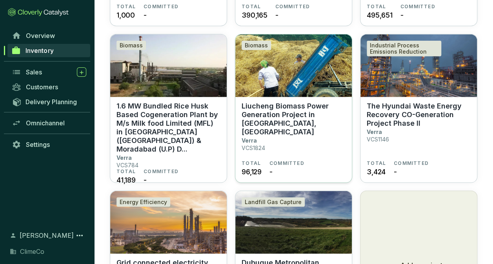
click at [260, 120] on p "Liucheng Biomass Power Generation Project in [GEOGRAPHIC_DATA], [GEOGRAPHIC_DAT…" at bounding box center [294, 119] width 104 height 35
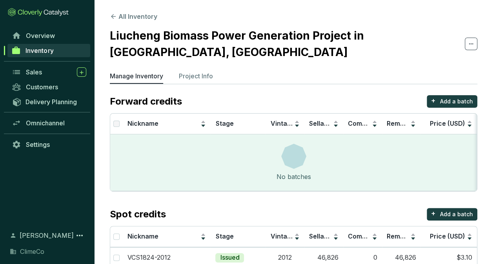
scroll to position [39, 0]
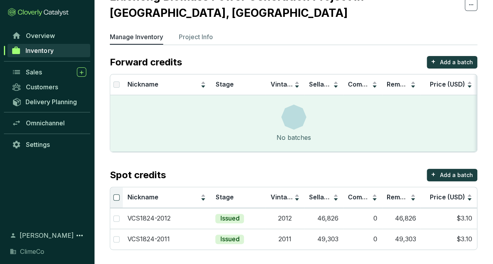
click at [117, 198] on input "Select all" at bounding box center [116, 197] width 6 height 6
checkbox input "true"
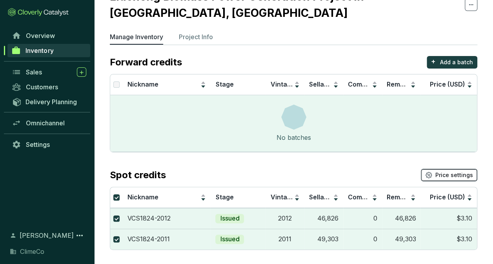
click at [439, 173] on span "Price settings" at bounding box center [454, 175] width 38 height 8
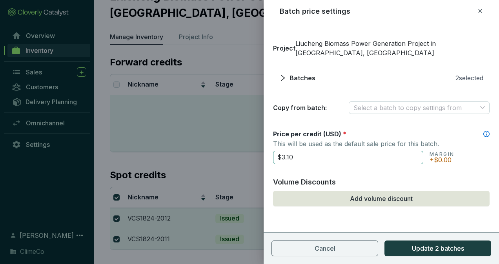
click at [315, 158] on input "$3.10" at bounding box center [348, 157] width 150 height 13
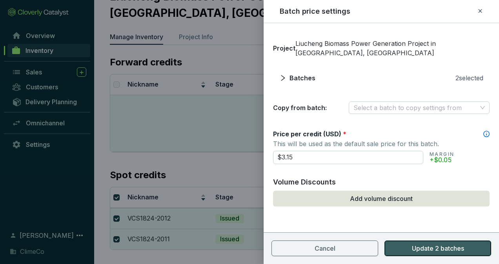
type input "$3.15"
click at [402, 244] on button "Update 2 batches" at bounding box center [437, 249] width 107 height 16
checkbox input "false"
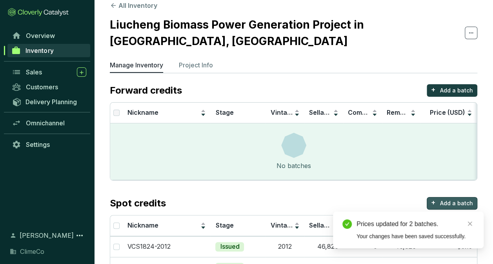
scroll to position [0, 0]
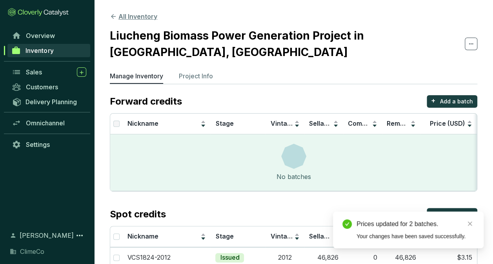
click at [151, 18] on button "All Inventory" at bounding box center [133, 16] width 47 height 9
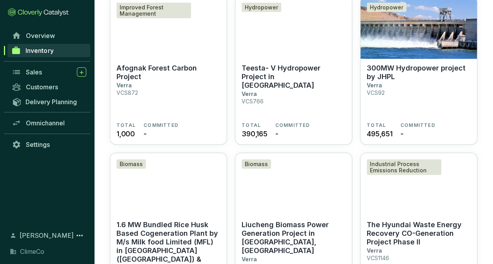
scroll to position [941, 0]
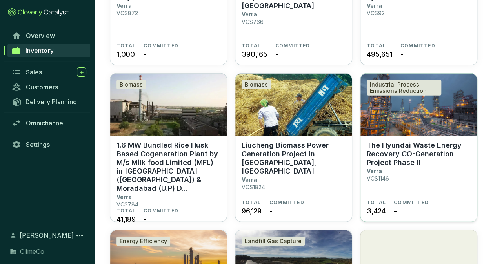
click at [384, 155] on p "The Hyundai Waste Energy Recovery CO-Generation Project Phase II" at bounding box center [419, 154] width 104 height 26
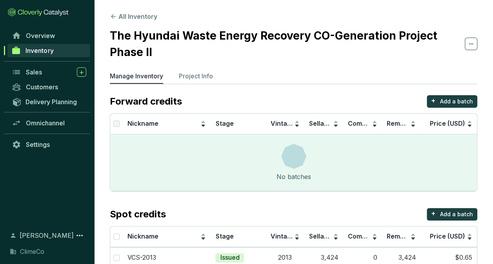
scroll to position [18, 0]
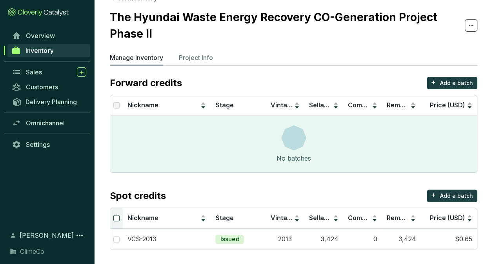
click at [116, 218] on input "Select all" at bounding box center [116, 218] width 6 height 6
checkbox input "true"
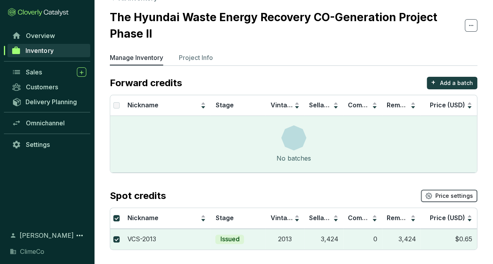
click at [452, 194] on span "Price settings" at bounding box center [454, 196] width 38 height 8
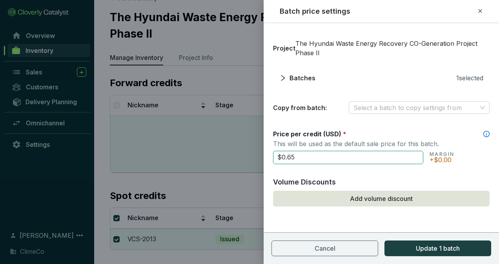
click at [329, 157] on input "$0.65" at bounding box center [348, 157] width 150 height 13
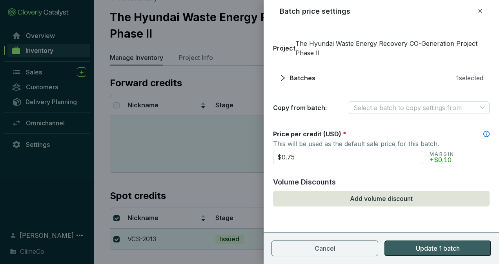
type input "$0.75"
click at [425, 248] on span "Update 1 batch" at bounding box center [438, 248] width 44 height 9
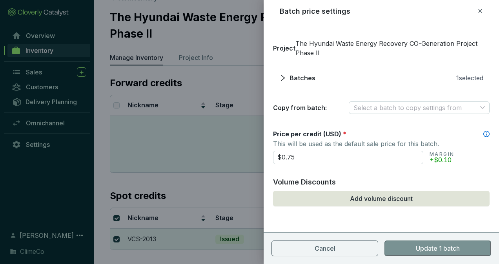
checkbox input "false"
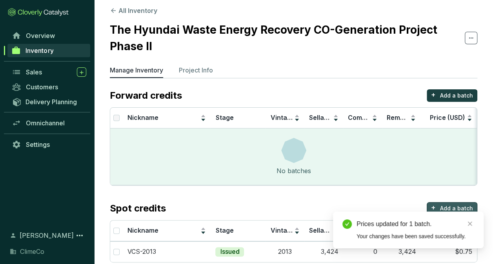
scroll to position [0, 0]
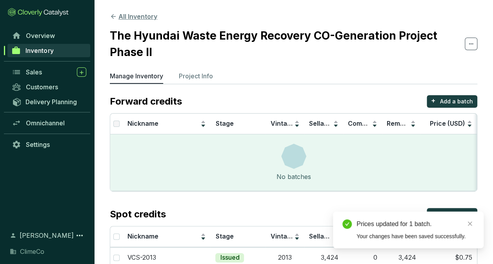
click at [140, 15] on button "All Inventory" at bounding box center [133, 16] width 47 height 9
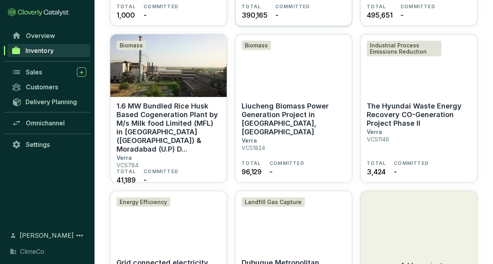
scroll to position [1059, 0]
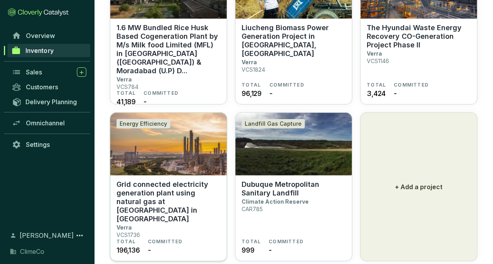
click at [145, 191] on p "Grid connected electricity generation plant using natural gas at [GEOGRAPHIC_DA…" at bounding box center [168, 201] width 104 height 43
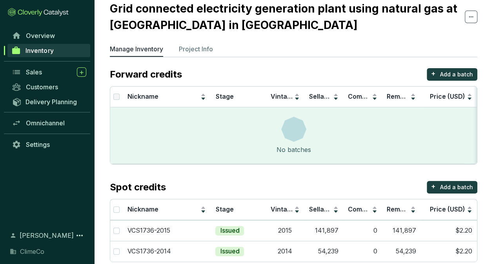
scroll to position [39, 0]
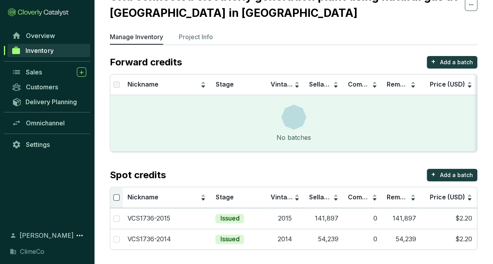
click at [117, 194] on input "Select all" at bounding box center [116, 197] width 6 height 6
checkbox input "true"
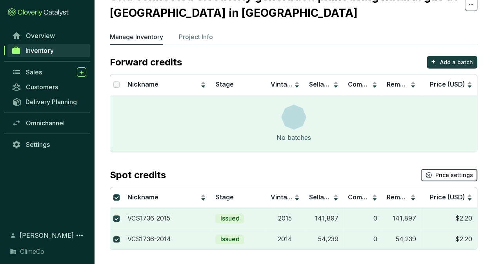
click at [445, 170] on button "Price settings" at bounding box center [449, 175] width 56 height 13
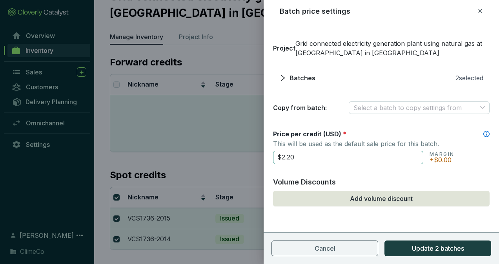
click at [309, 160] on input "$2.20" at bounding box center [348, 157] width 150 height 13
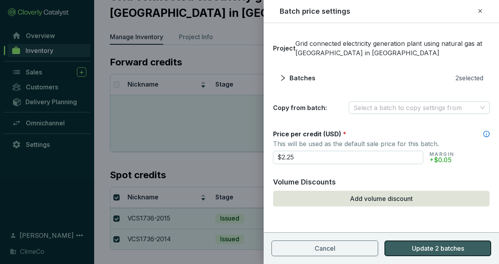
type input "$2.25"
click at [426, 246] on span "Update 2 batches" at bounding box center [438, 248] width 52 height 9
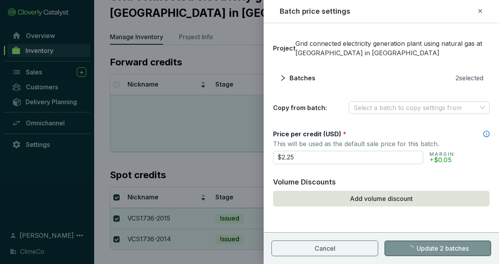
checkbox input "false"
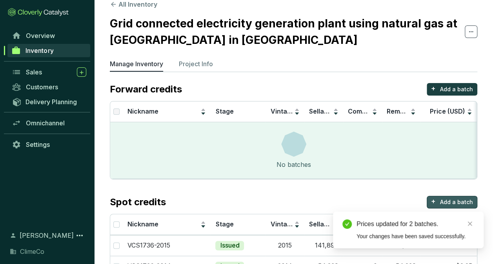
scroll to position [0, 0]
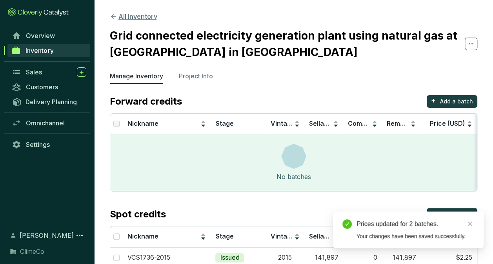
click at [146, 20] on button "All Inventory" at bounding box center [133, 16] width 47 height 9
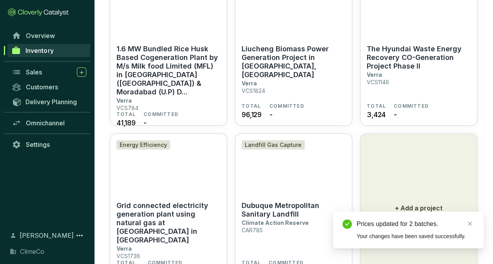
scroll to position [1076, 0]
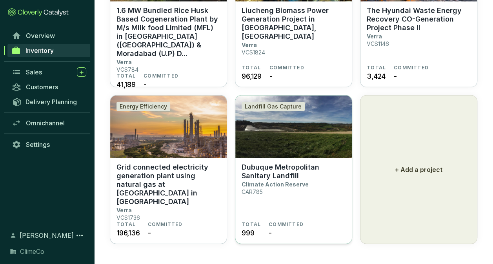
click at [276, 175] on p "Dubuque Metropolitan Sanitary Landfill" at bounding box center [294, 171] width 104 height 17
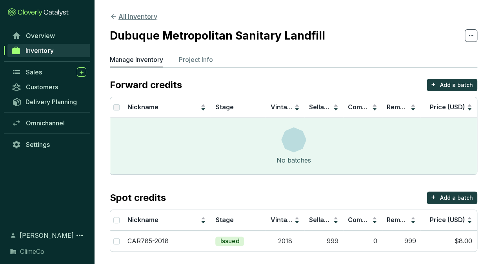
click at [137, 15] on button "All Inventory" at bounding box center [133, 16] width 47 height 9
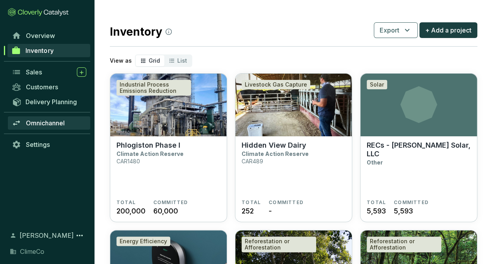
click at [42, 120] on span "Omnichannel" at bounding box center [45, 123] width 39 height 8
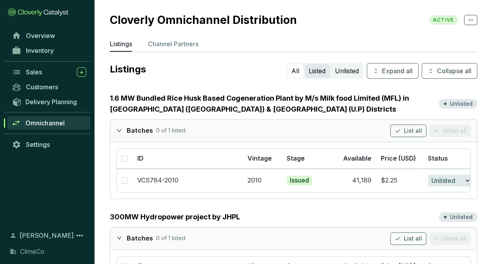
click at [321, 72] on button "Listed" at bounding box center [317, 71] width 25 height 14
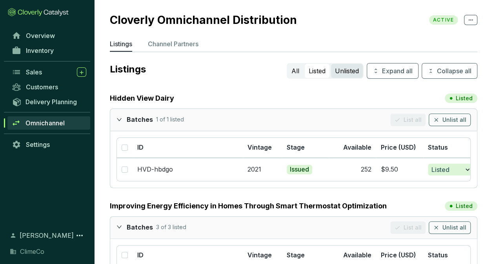
click at [348, 73] on button "Unlisted" at bounding box center [347, 71] width 32 height 14
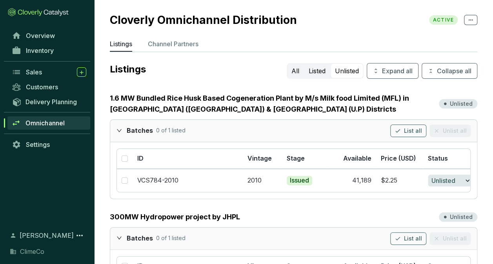
scroll to position [39, 0]
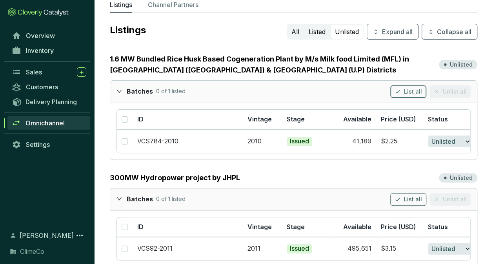
click at [407, 93] on span "List all" at bounding box center [413, 92] width 18 height 8
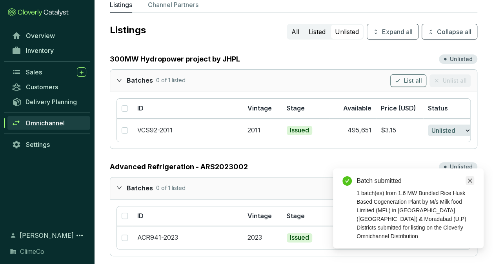
click at [469, 183] on icon "close" at bounding box center [470, 181] width 4 height 4
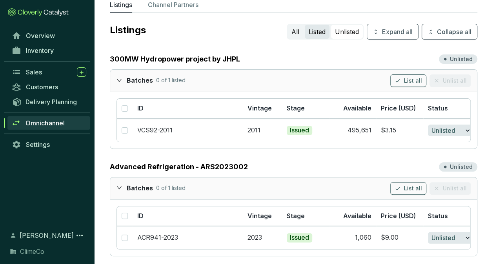
click at [316, 26] on button "Listed" at bounding box center [317, 32] width 25 height 14
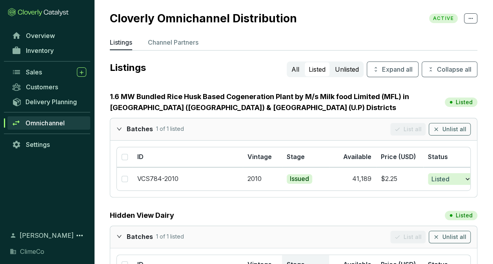
scroll to position [0, 0]
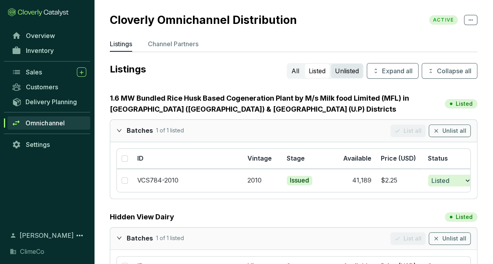
click at [345, 72] on button "Unlisted" at bounding box center [347, 71] width 32 height 14
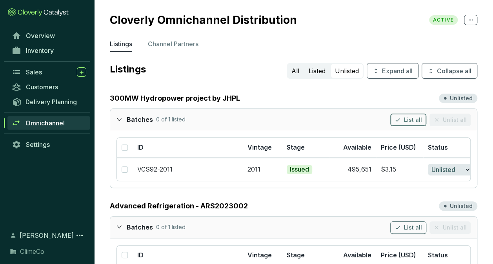
click at [409, 121] on span "List all" at bounding box center [413, 120] width 18 height 8
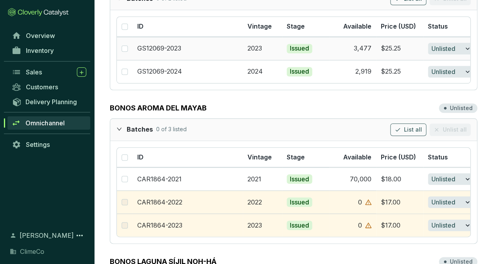
scroll to position [353, 0]
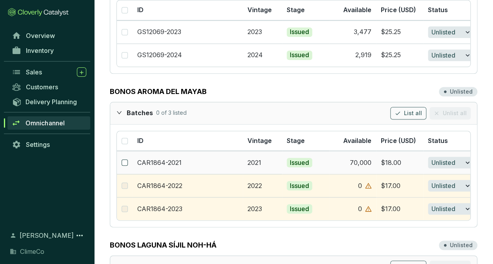
click at [124, 160] on input "checkbox" at bounding box center [125, 163] width 6 height 6
checkbox input "true"
click at [386, 112] on span "List selected" at bounding box center [386, 113] width 35 height 8
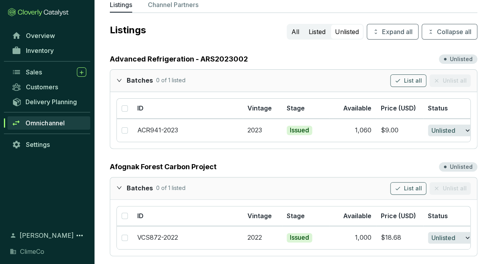
scroll to position [0, 0]
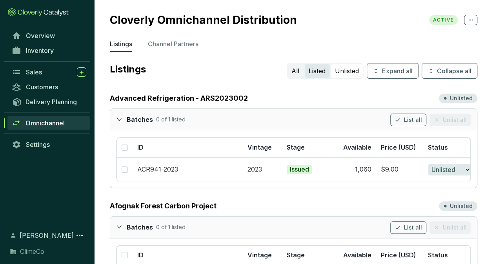
click at [319, 72] on button "Listed" at bounding box center [317, 71] width 25 height 14
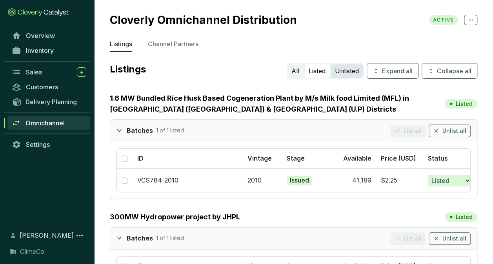
click at [347, 74] on button "Unlisted" at bounding box center [347, 71] width 32 height 14
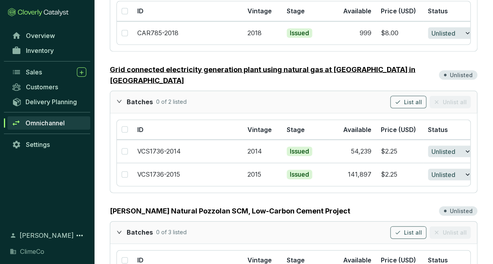
scroll to position [745, 0]
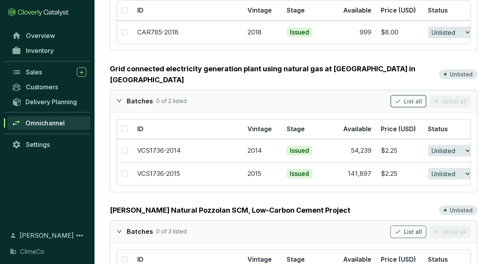
click at [410, 98] on span "List all" at bounding box center [413, 102] width 18 height 8
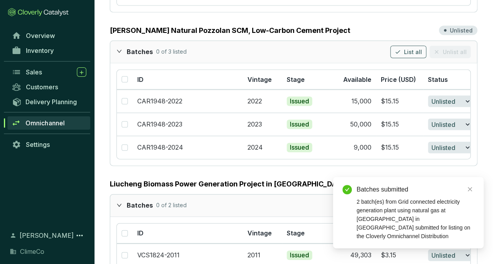
scroll to position [784, 0]
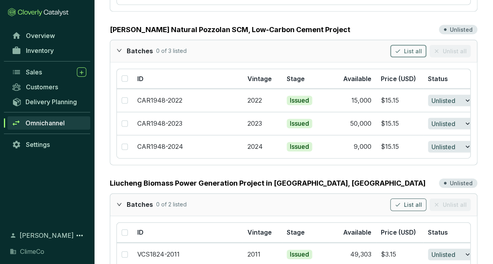
click at [410, 47] on span "List all" at bounding box center [413, 51] width 18 height 8
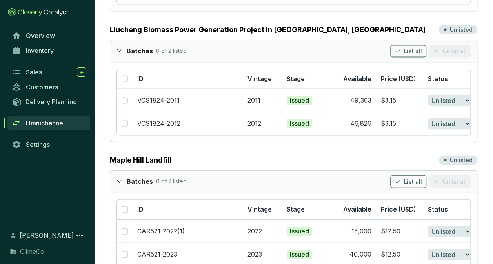
click at [408, 47] on span "List all" at bounding box center [413, 51] width 18 height 8
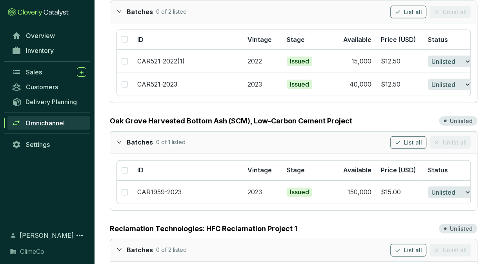
scroll to position [863, 0]
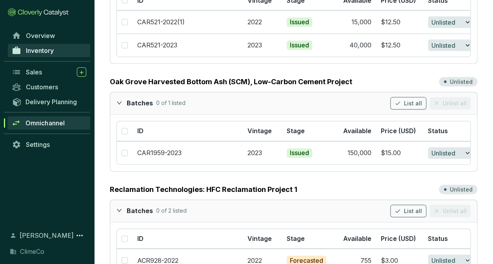
click at [49, 54] on span "Inventory" at bounding box center [40, 51] width 28 height 8
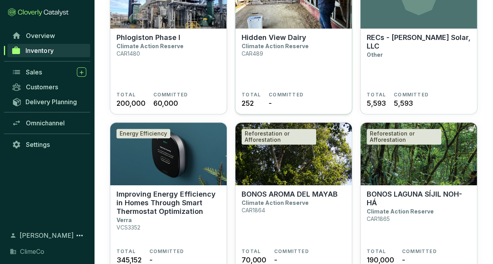
scroll to position [274, 0]
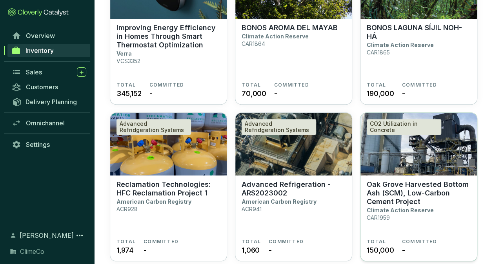
click at [400, 197] on p "Oak Grove Harvested Bottom Ash (SCM), Low-Carbon Cement Project" at bounding box center [419, 193] width 104 height 26
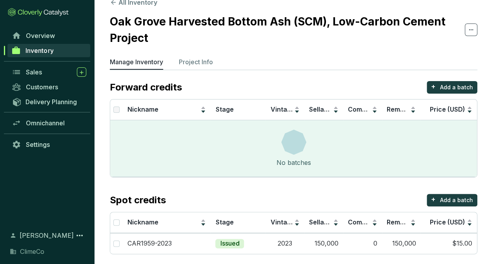
scroll to position [18, 0]
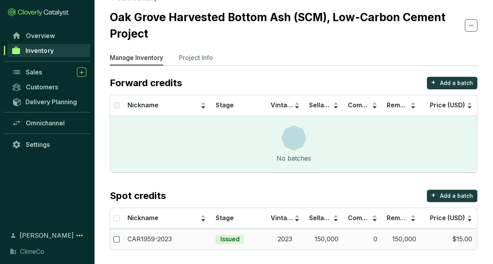
click at [114, 240] on input "checkbox" at bounding box center [116, 239] width 6 height 6
checkbox input "true"
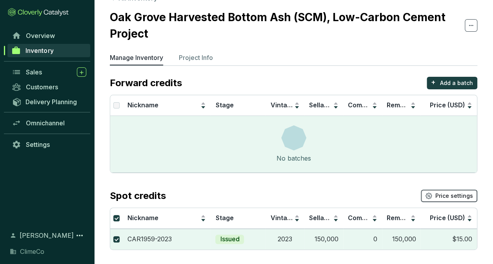
click at [449, 195] on span "Price settings" at bounding box center [454, 196] width 38 height 8
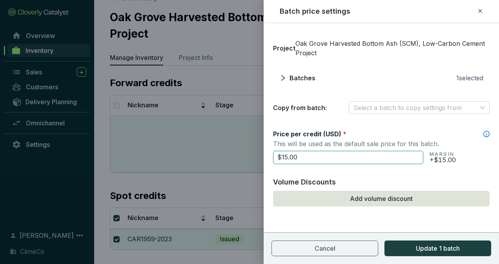
click at [347, 158] on input "$15.00" at bounding box center [348, 157] width 150 height 13
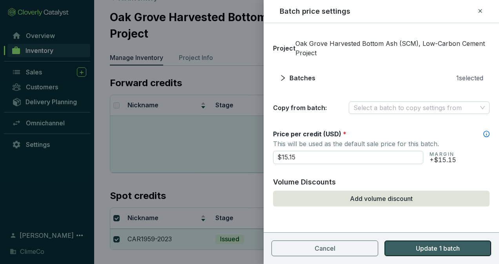
type input "$15.15"
click at [406, 247] on button "Update 1 batch" at bounding box center [437, 249] width 107 height 16
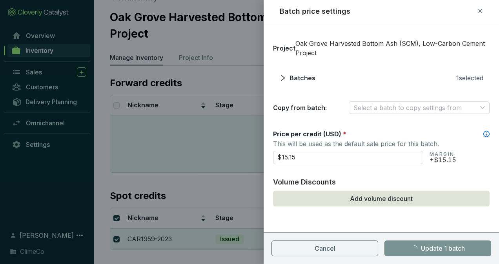
checkbox input "false"
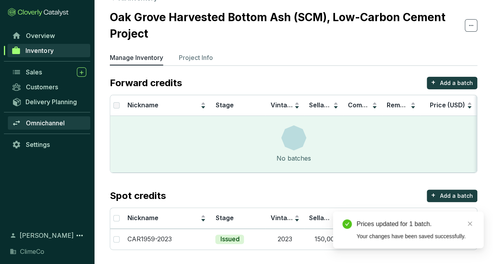
click at [49, 121] on span "Omnichannel" at bounding box center [45, 123] width 39 height 8
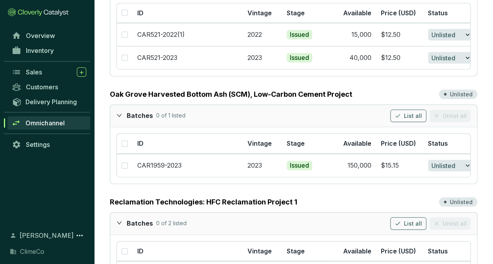
scroll to position [863, 0]
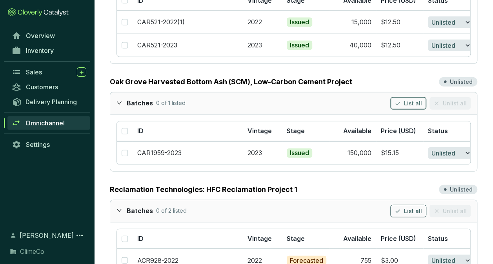
click at [411, 100] on span "List all" at bounding box center [413, 104] width 18 height 8
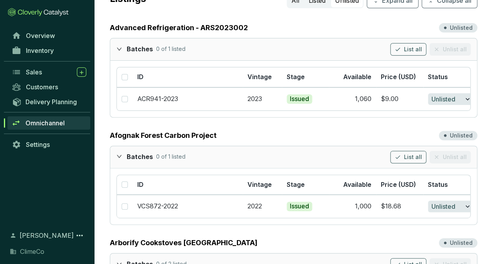
scroll to position [0, 0]
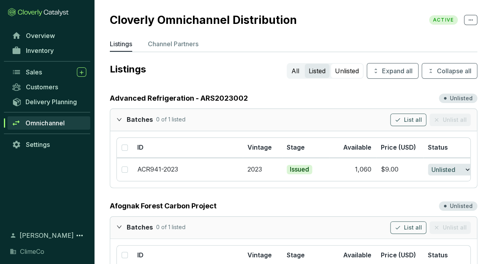
click at [314, 70] on button "Listed" at bounding box center [317, 71] width 25 height 14
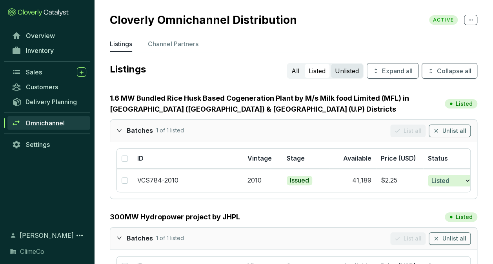
click at [348, 67] on button "Unlisted" at bounding box center [347, 71] width 32 height 14
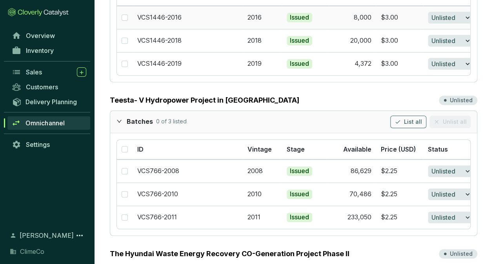
scroll to position [1607, 0]
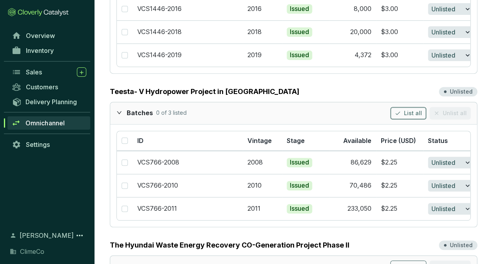
click at [413, 109] on span "List all" at bounding box center [413, 113] width 18 height 8
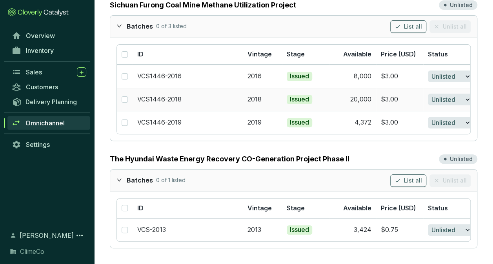
scroll to position [1527, 0]
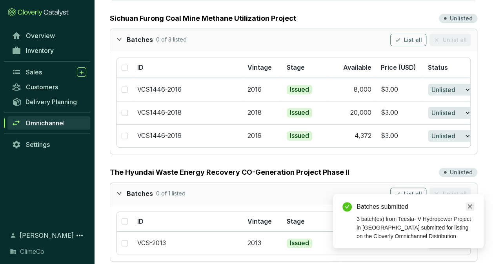
click at [470, 205] on icon "close" at bounding box center [469, 206] width 5 height 5
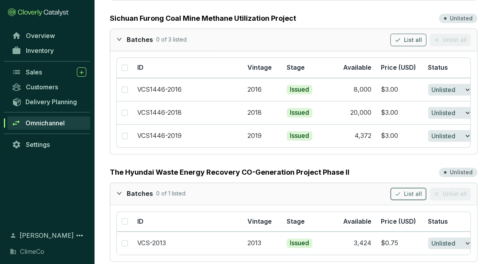
click at [406, 188] on button "List all" at bounding box center [408, 194] width 36 height 13
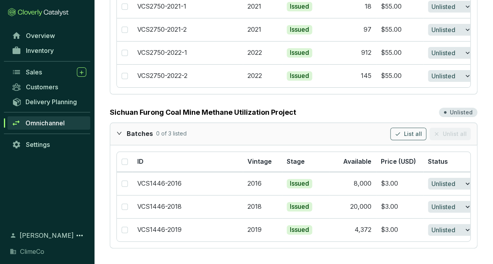
scroll to position [1420, 0]
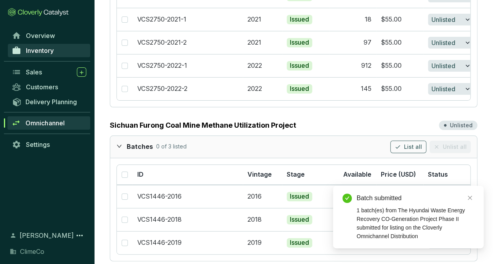
click at [58, 53] on link "Inventory" at bounding box center [49, 50] width 82 height 13
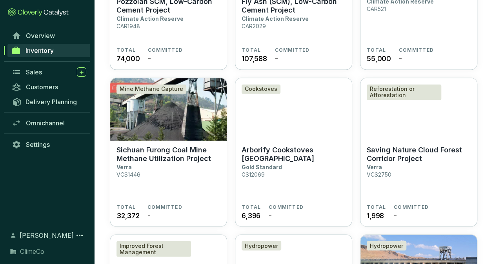
scroll to position [627, 0]
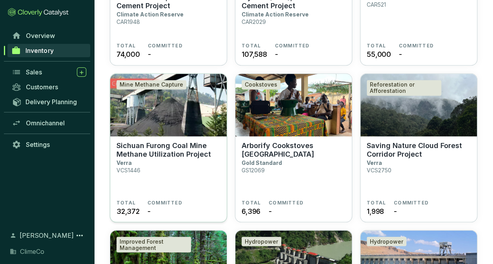
click at [158, 151] on p "Sichuan Furong Coal Mine Methane Utilization Project" at bounding box center [168, 149] width 104 height 17
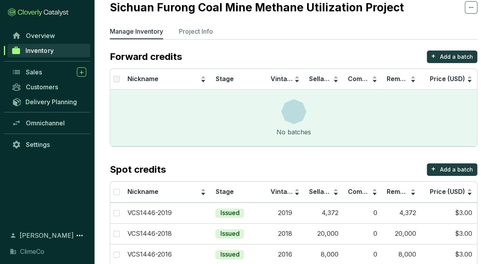
scroll to position [43, 0]
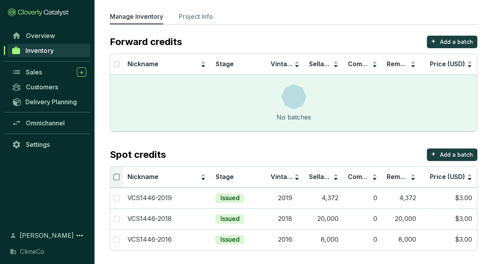
click at [115, 176] on input "Select all" at bounding box center [116, 177] width 6 height 6
checkbox input "true"
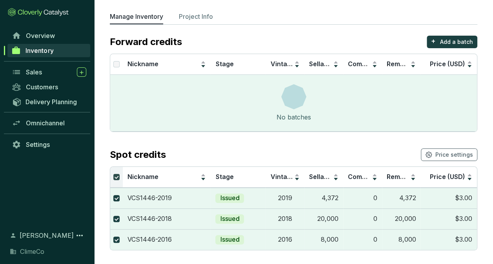
checkbox input "true"
click at [449, 156] on span "Price settings" at bounding box center [454, 155] width 38 height 8
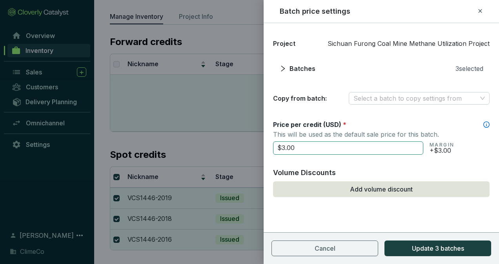
click at [285, 147] on input "$3.00" at bounding box center [348, 148] width 150 height 13
type input "$5.00"
click at [481, 160] on form "Price per credit (USD) * This will be used as the default sale price for this b…" at bounding box center [381, 158] width 216 height 77
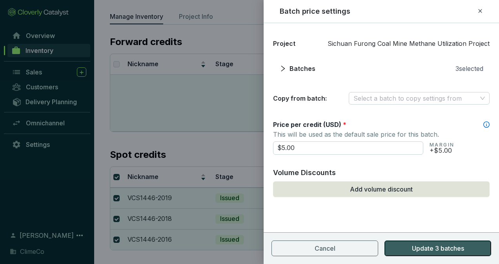
click at [447, 246] on span "Update 3 batches" at bounding box center [438, 248] width 52 height 9
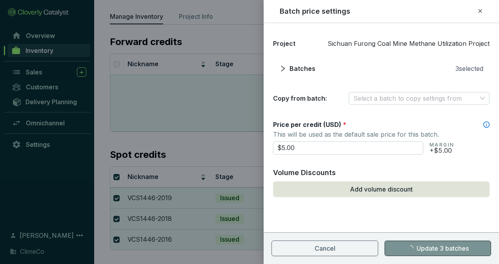
checkbox input "false"
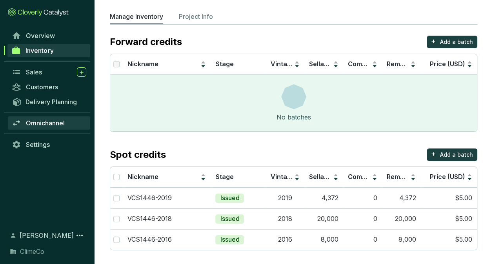
click at [48, 121] on span "Omnichannel" at bounding box center [45, 123] width 39 height 8
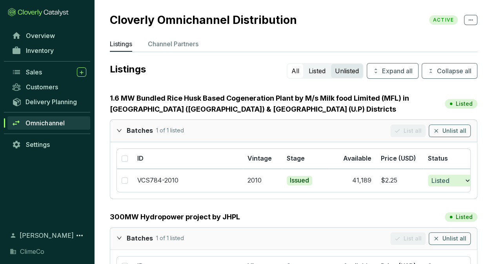
click at [350, 73] on button "Unlisted" at bounding box center [347, 71] width 32 height 14
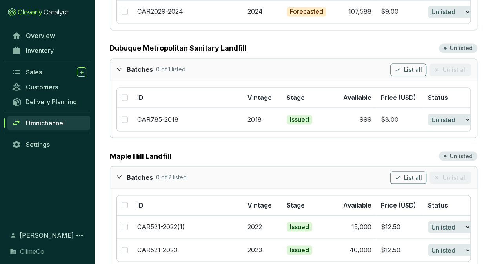
scroll to position [745, 0]
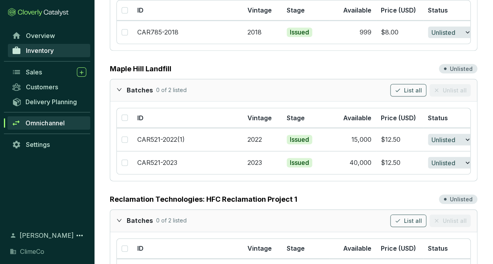
click at [50, 51] on span "Inventory" at bounding box center [40, 51] width 28 height 8
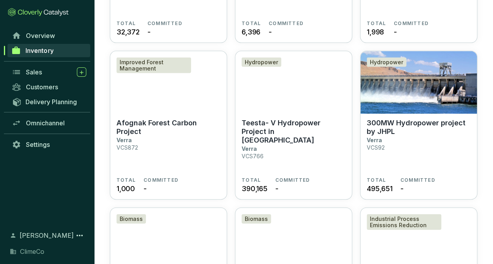
scroll to position [801, 0]
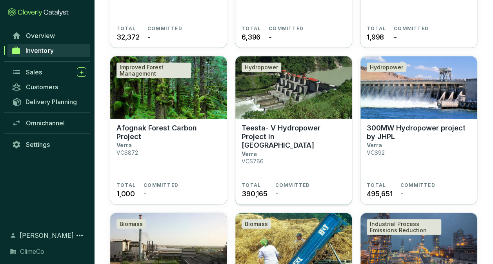
click at [274, 129] on p "Teesta- V Hydropower Project in [GEOGRAPHIC_DATA]" at bounding box center [294, 137] width 104 height 26
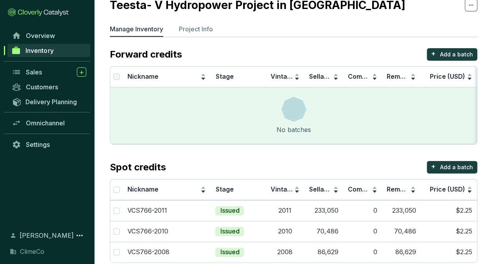
scroll to position [43, 0]
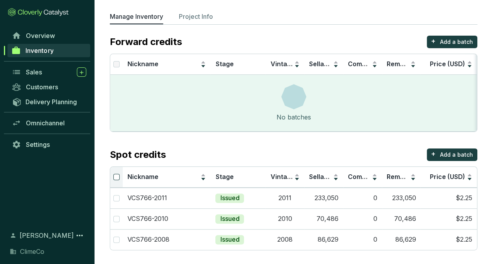
click at [117, 177] on input "Select all" at bounding box center [116, 177] width 6 height 6
checkbox input "true"
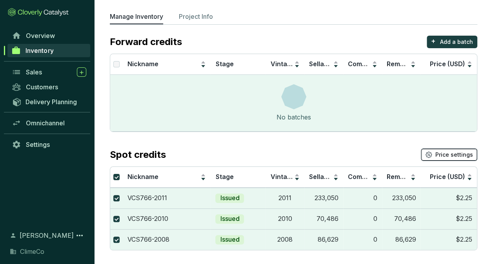
click at [441, 153] on span "Price settings" at bounding box center [454, 155] width 38 height 8
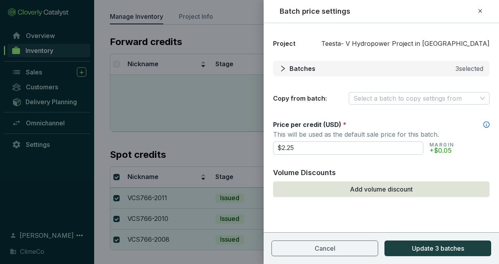
click at [282, 67] on icon "right" at bounding box center [283, 68] width 4 height 6
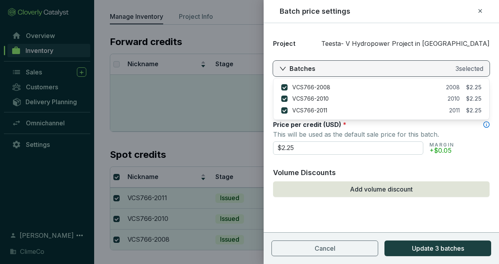
click at [282, 67] on icon "right" at bounding box center [282, 68] width 7 height 7
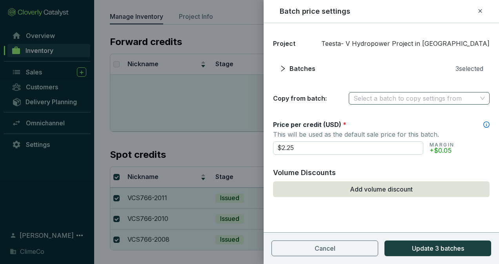
click at [372, 97] on input "search" at bounding box center [414, 99] width 123 height 12
click at [337, 96] on div "Copy from batch: Select a batch to copy settings from" at bounding box center [381, 98] width 216 height 13
click at [475, 11] on div "Batch price settings" at bounding box center [381, 11] width 203 height 10
click at [478, 11] on icon at bounding box center [480, 10] width 6 height 9
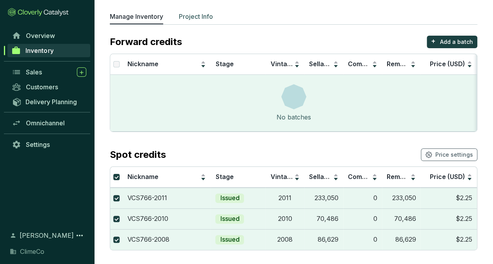
click at [200, 15] on p "Project Info" at bounding box center [196, 16] width 34 height 9
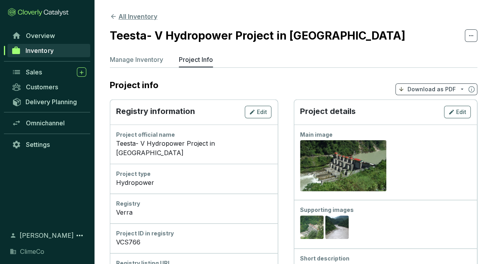
click at [122, 18] on button "All Inventory" at bounding box center [133, 16] width 47 height 9
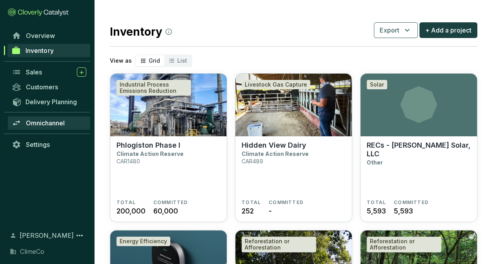
click at [40, 122] on span "Omnichannel" at bounding box center [45, 123] width 39 height 8
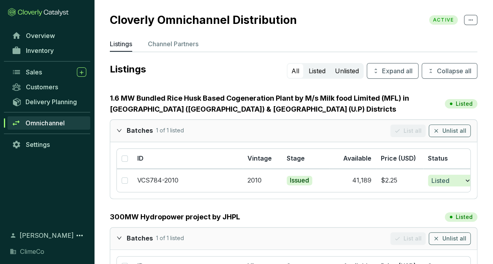
drag, startPoint x: 324, startPoint y: 73, endPoint x: 272, endPoint y: 87, distance: 54.1
click at [324, 73] on button "Listed" at bounding box center [317, 71] width 25 height 14
click at [341, 69] on button "Unlisted" at bounding box center [347, 71] width 32 height 14
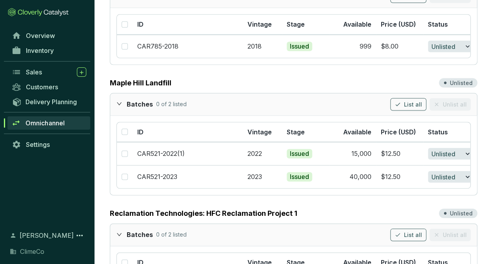
scroll to position [745, 0]
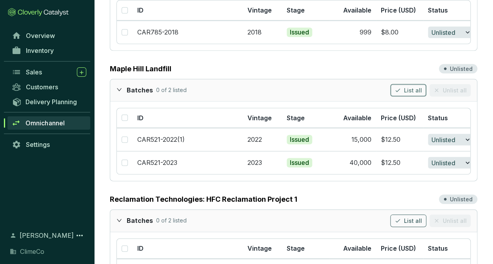
click at [411, 87] on span "List all" at bounding box center [413, 91] width 18 height 8
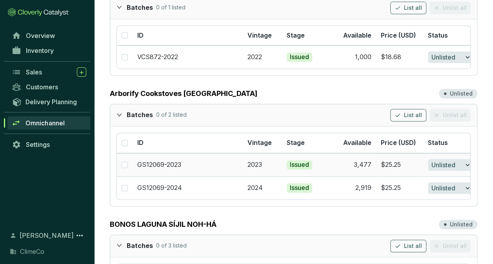
scroll to position [235, 0]
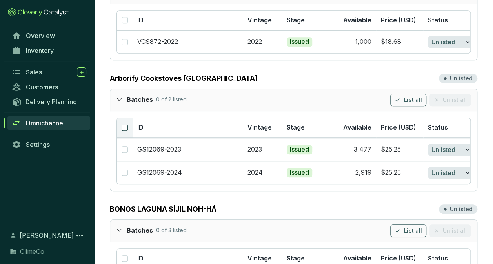
click at [123, 129] on label at bounding box center [125, 127] width 6 height 9
click at [123, 129] on input "checkbox" at bounding box center [125, 128] width 6 height 6
checkbox input "true"
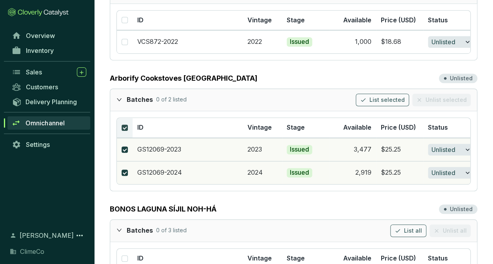
click at [123, 128] on input "checkbox" at bounding box center [125, 128] width 6 height 6
checkbox input "false"
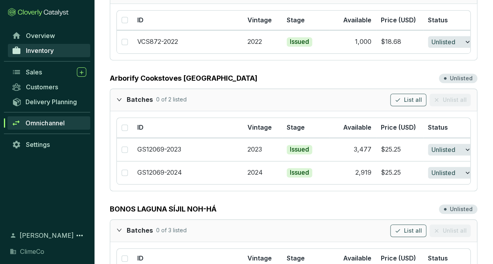
click at [38, 54] on link "Inventory" at bounding box center [49, 50] width 82 height 13
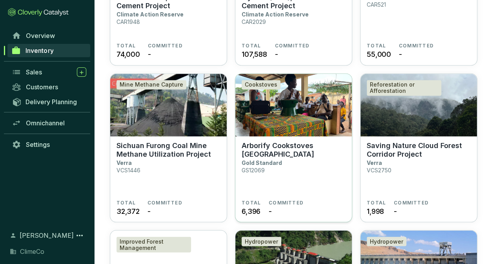
scroll to position [627, 0]
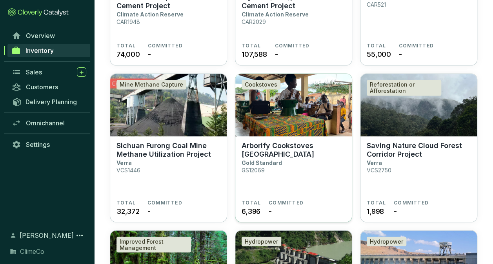
click at [272, 109] on img at bounding box center [293, 105] width 116 height 63
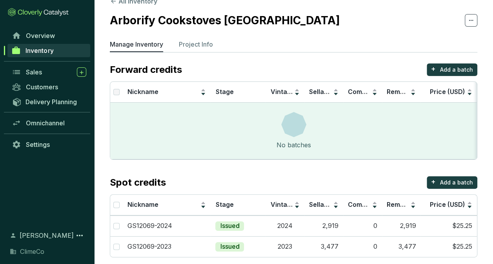
scroll to position [23, 0]
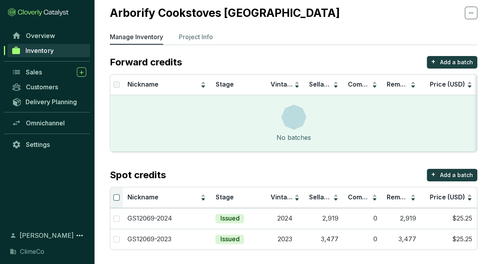
click at [116, 198] on input "Select all" at bounding box center [116, 197] width 6 height 6
checkbox input "true"
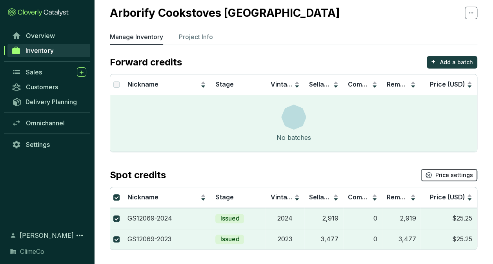
click at [444, 175] on span "Price settings" at bounding box center [454, 175] width 38 height 8
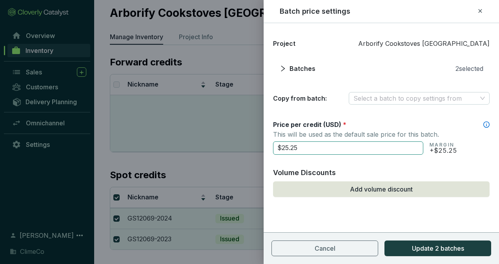
click at [305, 147] on input "$25.25" at bounding box center [348, 148] width 150 height 13
type input "$25.00"
click at [491, 149] on div "Project Arborify Cookstoves Togo Batches 2 selected Copy from batch: Select a b…" at bounding box center [380, 137] width 235 height 209
click at [338, 147] on input "$25.00" at bounding box center [348, 148] width 150 height 13
click at [478, 151] on section "$25.00 MARGIN +$25.00" at bounding box center [381, 147] width 216 height 15
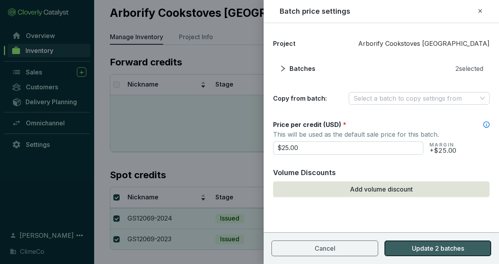
click at [442, 247] on span "Update 2 batches" at bounding box center [438, 248] width 52 height 9
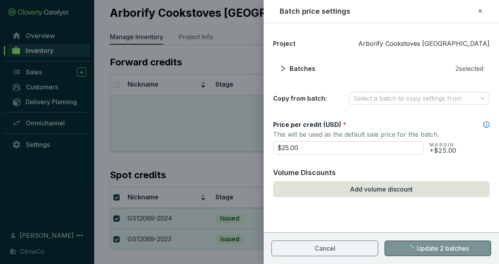
checkbox input "false"
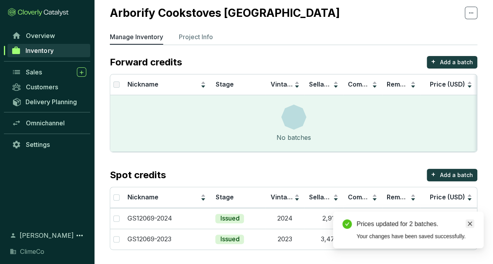
click at [468, 224] on icon "close" at bounding box center [469, 223] width 5 height 5
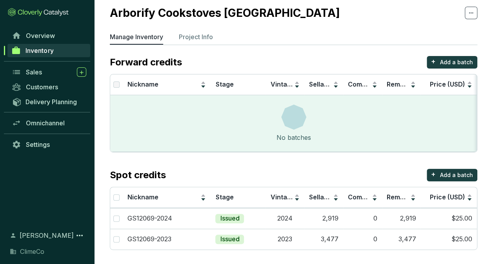
click at [192, 171] on div "Spot credits + Add a batch" at bounding box center [293, 175] width 367 height 13
click at [45, 120] on span "Omnichannel" at bounding box center [45, 123] width 39 height 8
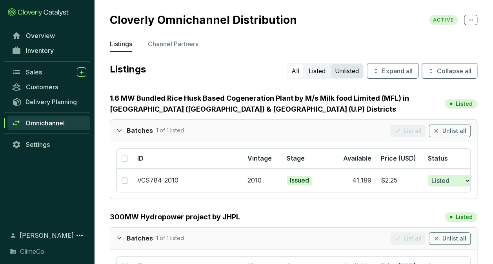
click at [343, 73] on button "Unlisted" at bounding box center [347, 71] width 32 height 14
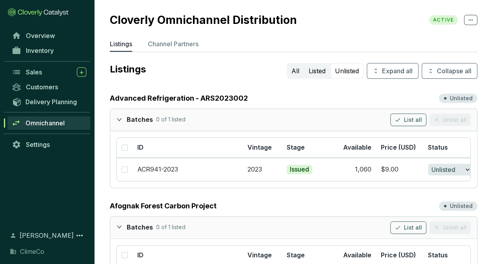
click at [56, 54] on link "Inventory" at bounding box center [49, 50] width 82 height 13
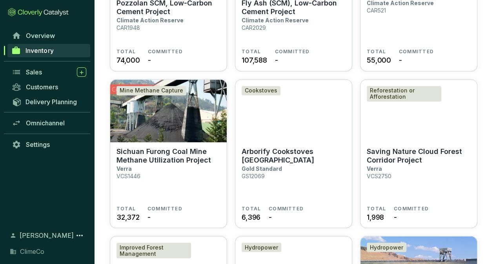
scroll to position [627, 0]
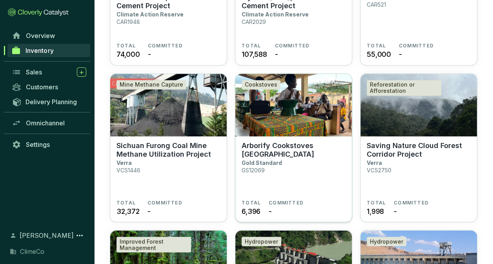
click at [256, 147] on p "Arborify Cookstoves [GEOGRAPHIC_DATA]" at bounding box center [294, 149] width 104 height 17
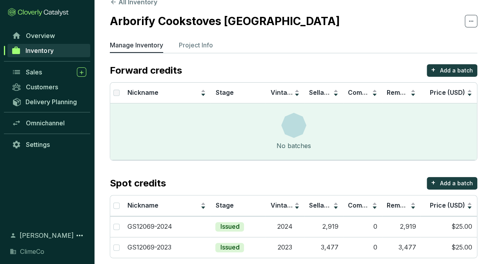
scroll to position [23, 0]
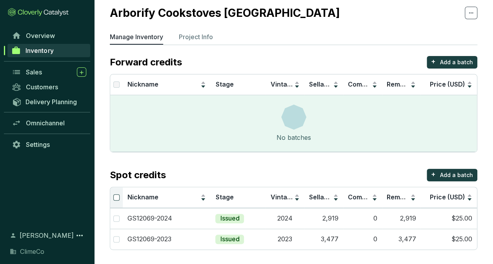
click at [116, 196] on input "Select all" at bounding box center [116, 197] width 6 height 6
checkbox input "true"
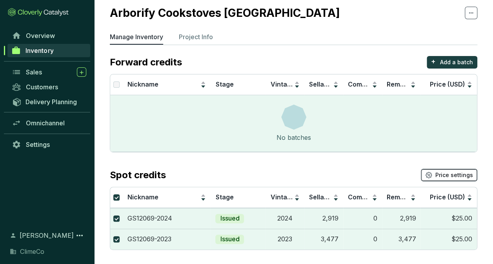
click at [452, 174] on span "Price settings" at bounding box center [454, 175] width 38 height 8
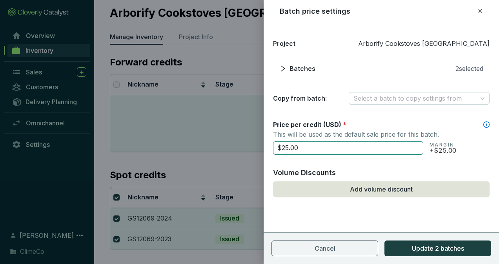
click at [328, 151] on input "$25.00" at bounding box center [348, 148] width 150 height 13
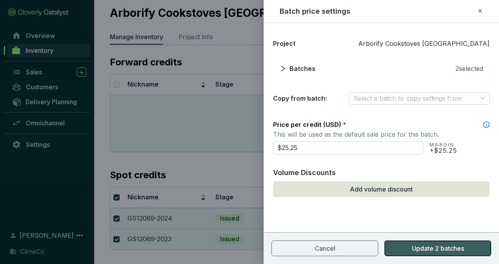
type input "$25.25"
click at [421, 248] on span "Update 2 batches" at bounding box center [438, 248] width 52 height 9
checkbox input "false"
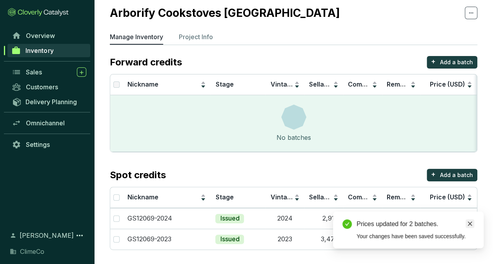
click at [468, 225] on icon "close" at bounding box center [470, 224] width 4 height 4
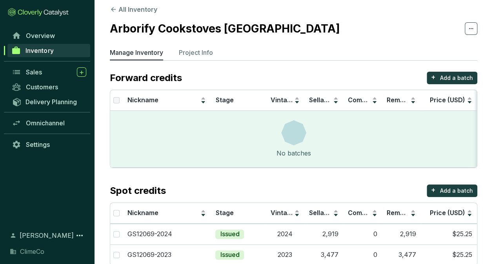
scroll to position [0, 0]
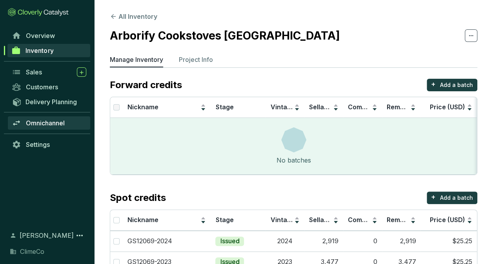
click at [38, 118] on link "Omnichannel" at bounding box center [49, 122] width 82 height 13
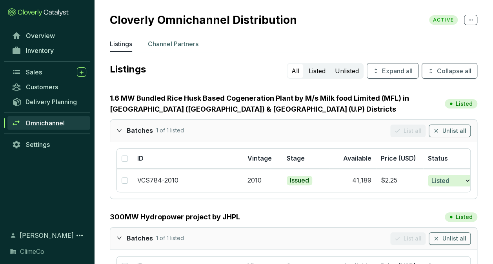
click at [165, 40] on p "Channel Partners" at bounding box center [173, 43] width 51 height 9
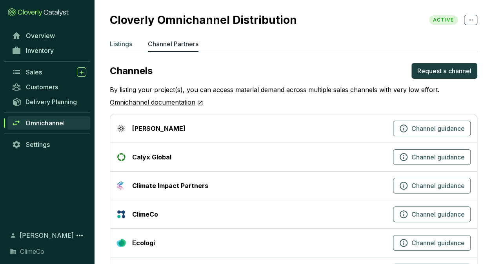
click at [125, 47] on p "Listings" at bounding box center [121, 43] width 22 height 9
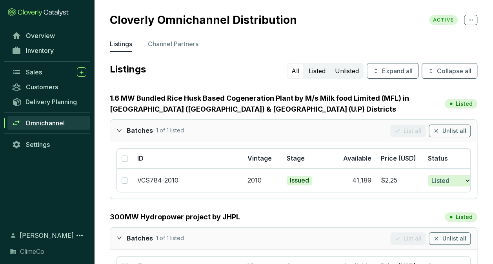
drag, startPoint x: 12, startPoint y: 190, endPoint x: 21, endPoint y: 178, distance: 14.8
click at [12, 190] on div "Overview Inventory Sales Customers Delivery Planning Omnichannel Settings" at bounding box center [47, 124] width 94 height 193
